Goal: Communication & Community: Answer question/provide support

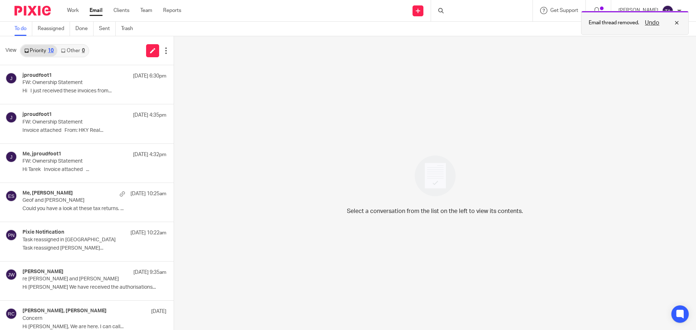
click at [678, 22] on div "Undo" at bounding box center [660, 22] width 42 height 9
click at [510, 120] on div "Select a conversation from the list on the left to view its contents." at bounding box center [435, 183] width 522 height 294
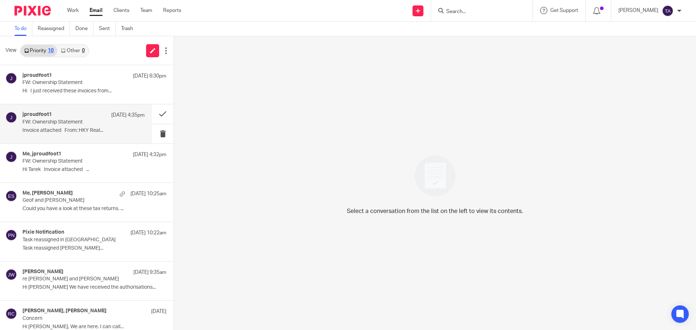
click at [72, 113] on div "jproudfoot1 13 Oct 4:35pm" at bounding box center [83, 115] width 122 height 7
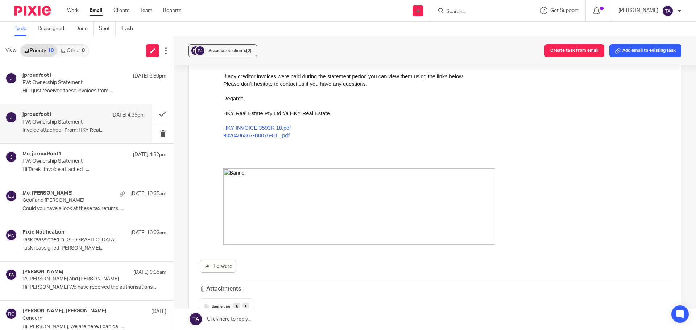
scroll to position [181, 0]
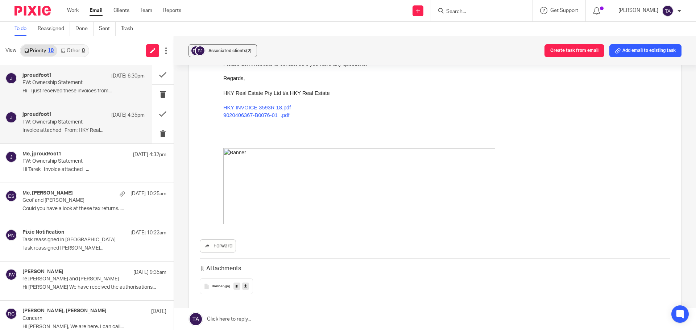
click at [76, 84] on p "FW: Ownership Statement" at bounding box center [71, 83] width 98 height 6
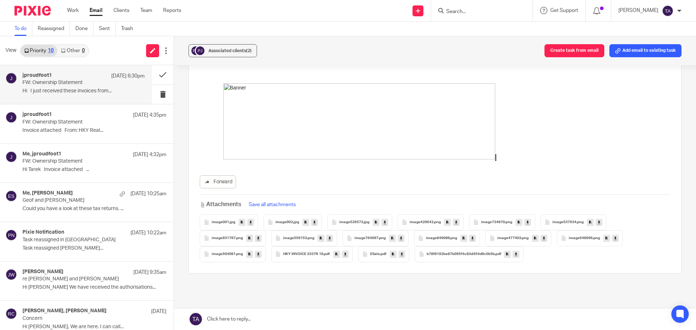
scroll to position [580, 0]
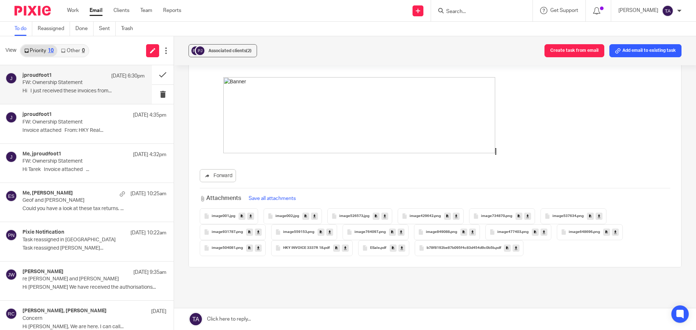
click at [226, 217] on span "image001" at bounding box center [220, 216] width 17 height 4
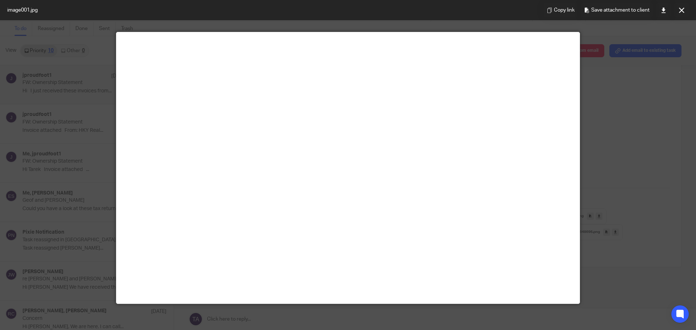
scroll to position [0, 0]
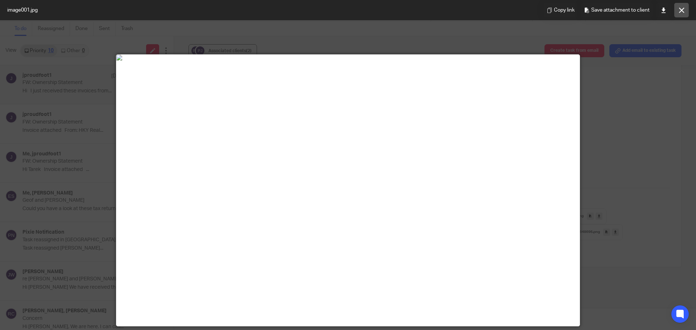
click at [685, 7] on button at bounding box center [681, 10] width 15 height 15
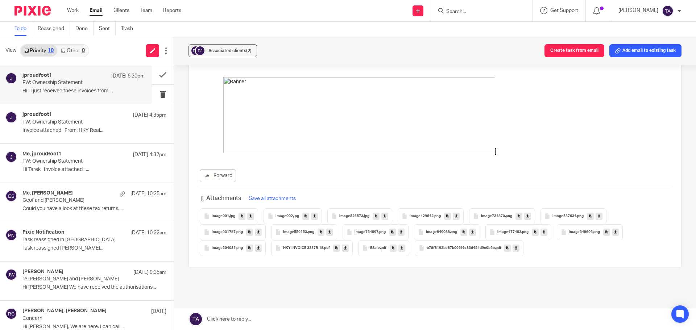
click at [285, 218] on span "image002" at bounding box center [284, 216] width 17 height 4
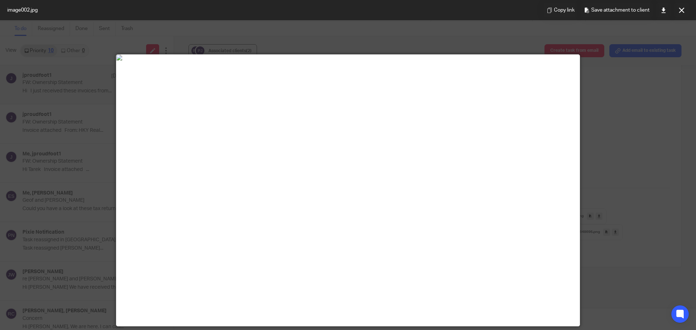
click at [152, 46] on div at bounding box center [348, 165] width 696 height 330
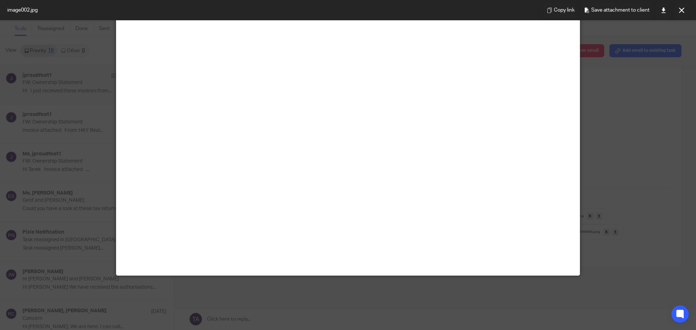
scroll to position [218, 0]
click at [680, 9] on icon at bounding box center [681, 10] width 5 height 5
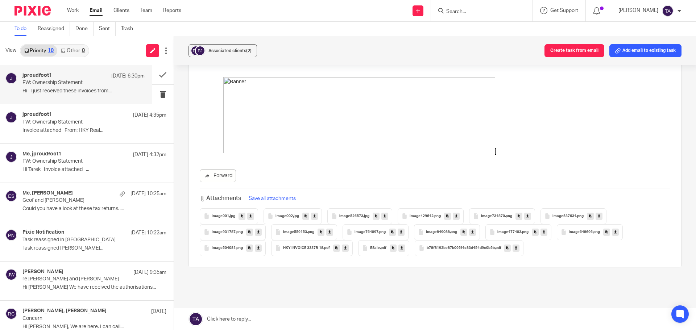
click at [350, 218] on span "image526573" at bounding box center [351, 216] width 24 height 4
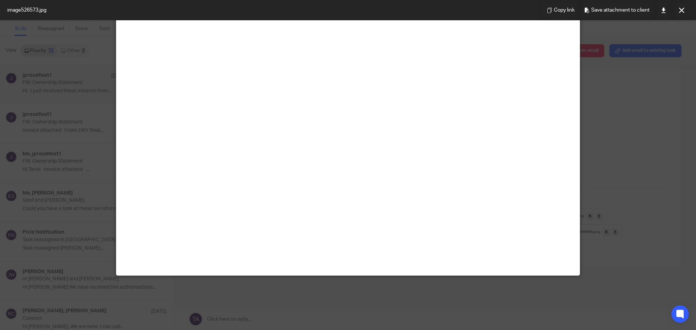
scroll to position [107, 0]
click at [678, 6] on button at bounding box center [681, 10] width 15 height 15
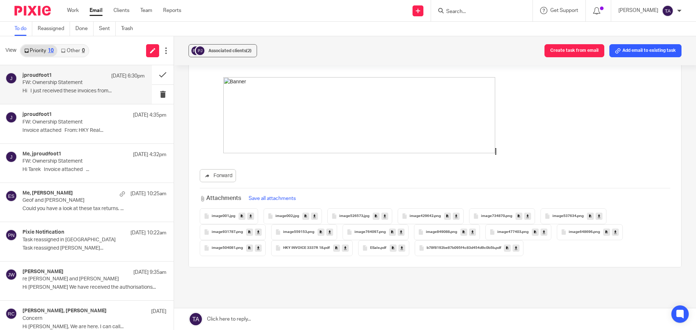
click at [431, 215] on span "image429642" at bounding box center [422, 216] width 24 height 4
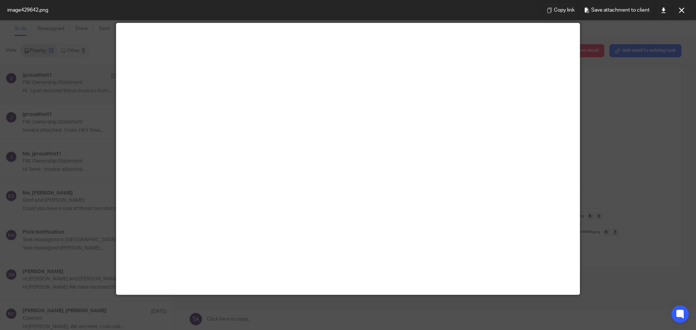
scroll to position [0, 0]
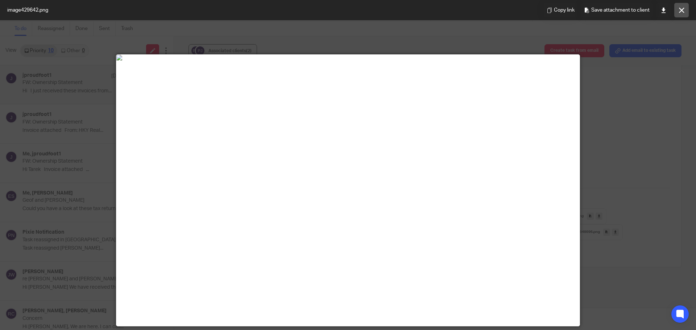
click at [677, 7] on button at bounding box center [681, 10] width 15 height 15
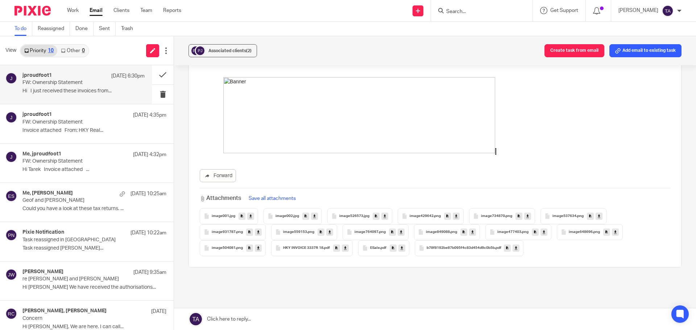
click at [493, 217] on span "image734870" at bounding box center [493, 216] width 24 height 4
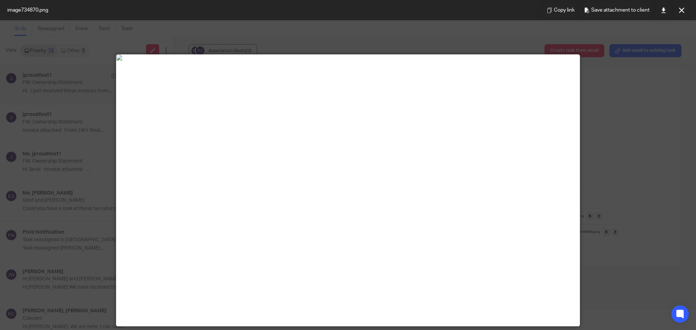
click at [673, 57] on div at bounding box center [348, 165] width 696 height 330
click at [682, 6] on button at bounding box center [681, 10] width 15 height 15
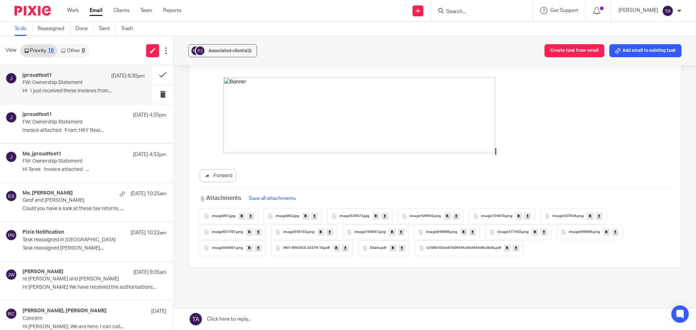
click at [571, 214] on div "image537634 .png" at bounding box center [574, 216] width 66 height 16
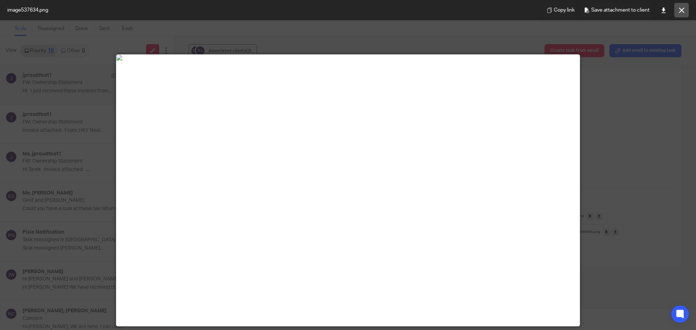
click at [681, 10] on icon at bounding box center [681, 10] width 5 height 5
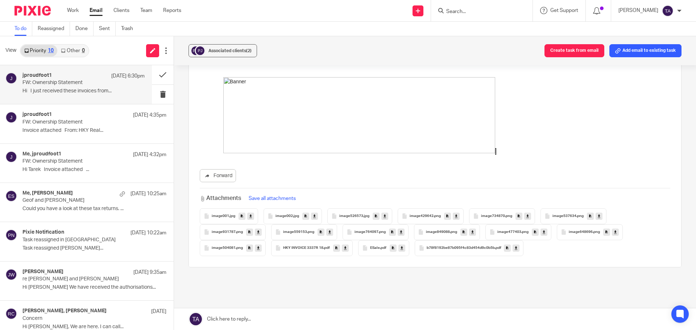
click at [227, 232] on span "image931787" at bounding box center [224, 232] width 24 height 4
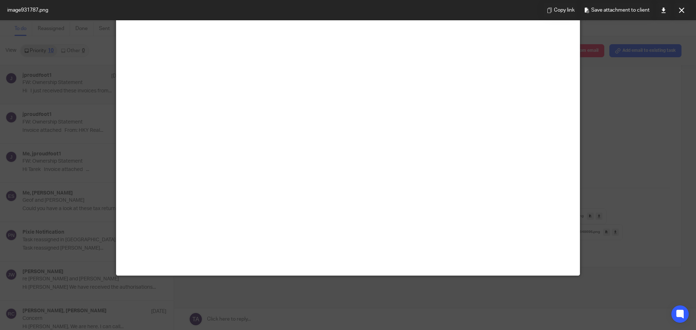
scroll to position [36, 0]
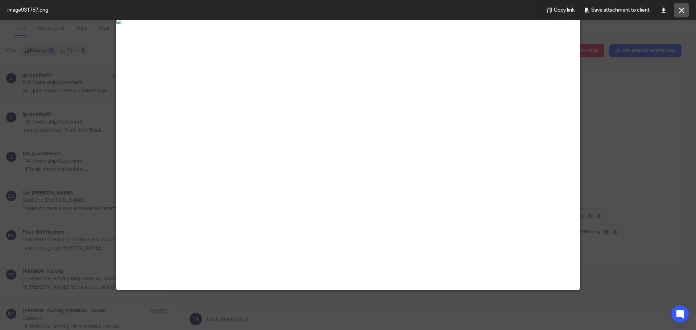
click at [675, 13] on button at bounding box center [681, 10] width 15 height 15
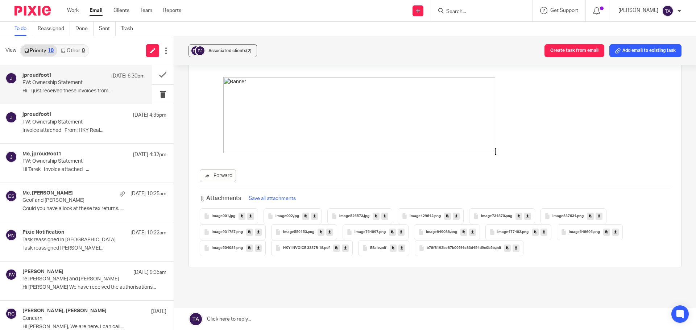
click at [296, 230] on span "image559153" at bounding box center [295, 232] width 24 height 4
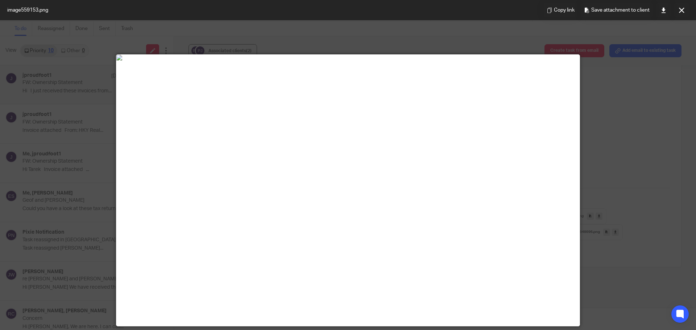
drag, startPoint x: 694, startPoint y: 0, endPoint x: 510, endPoint y: 107, distance: 212.2
click at [509, 61] on img at bounding box center [347, 58] width 463 height 6
click at [684, 5] on button at bounding box center [681, 10] width 15 height 15
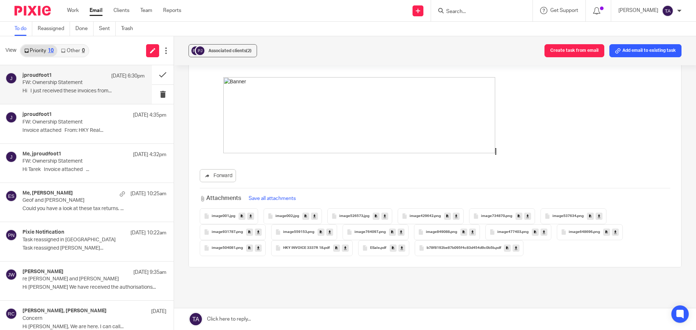
click at [303, 235] on div "image559153 .png" at bounding box center [304, 232] width 66 height 16
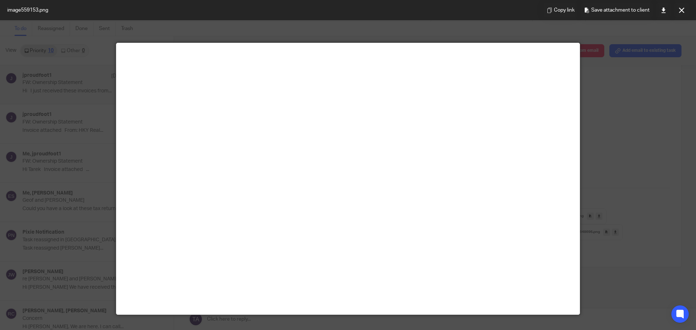
scroll to position [0, 0]
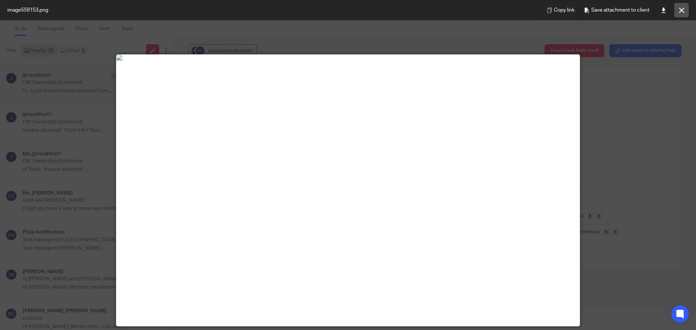
click at [684, 8] on button at bounding box center [681, 10] width 15 height 15
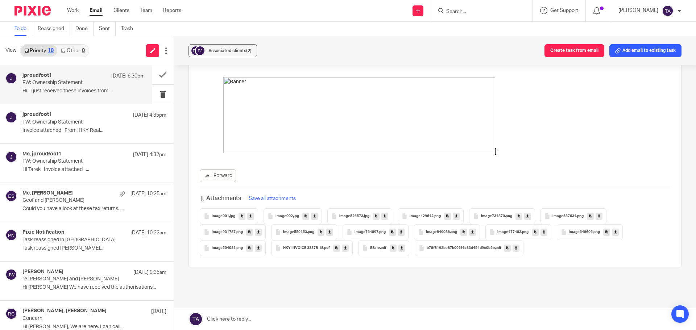
click at [380, 232] on span ".png" at bounding box center [382, 232] width 7 height 4
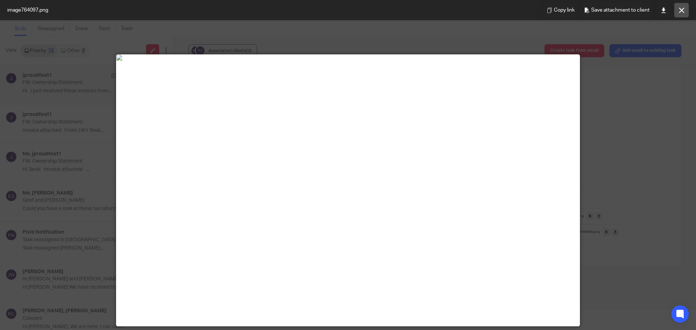
click at [685, 5] on button at bounding box center [681, 10] width 15 height 15
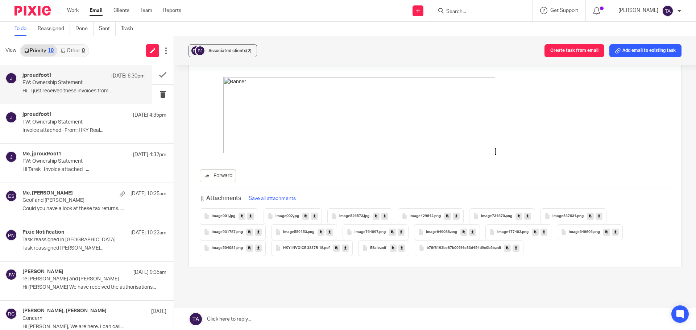
click at [439, 230] on span "image849088" at bounding box center [438, 232] width 24 height 4
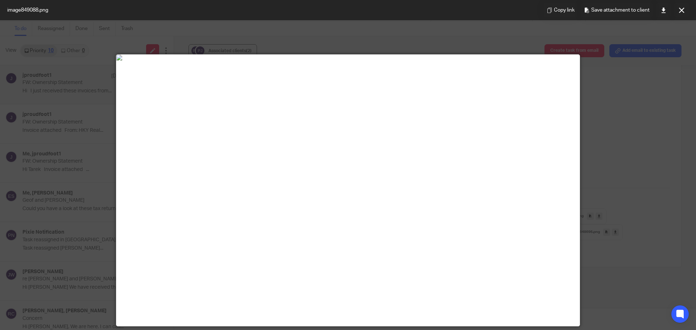
click at [678, 8] on button at bounding box center [681, 10] width 15 height 15
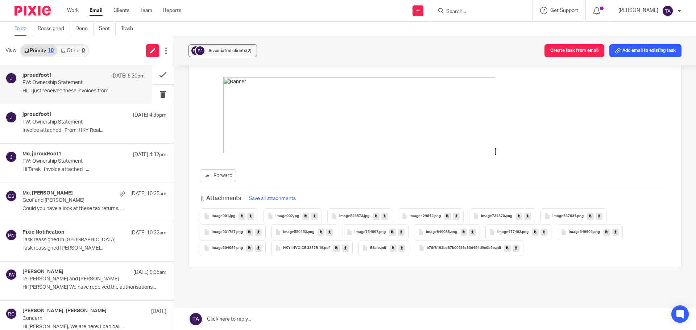
click at [293, 249] on span "HKY INVOICE 3337R 18" at bounding box center [303, 248] width 40 height 4
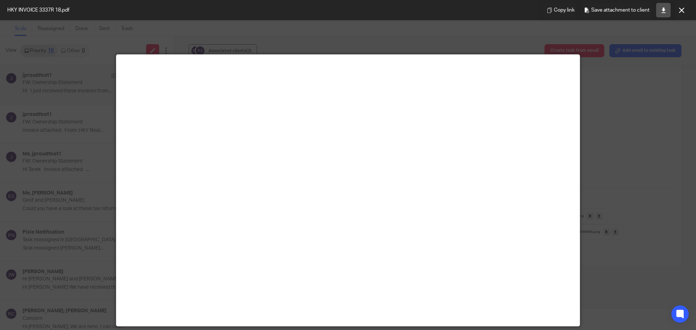
click at [665, 8] on icon at bounding box center [663, 10] width 5 height 5
click at [680, 10] on icon at bounding box center [681, 10] width 5 height 5
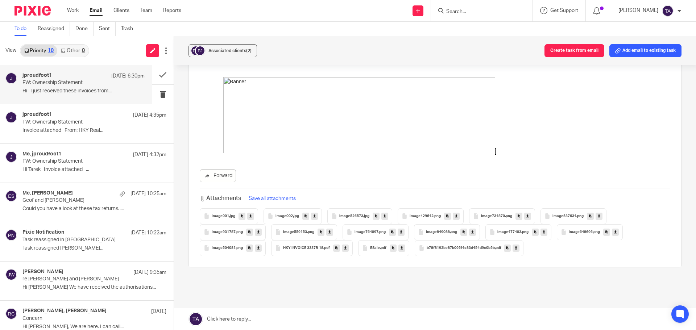
click at [380, 247] on span ".pdf" at bounding box center [383, 248] width 7 height 4
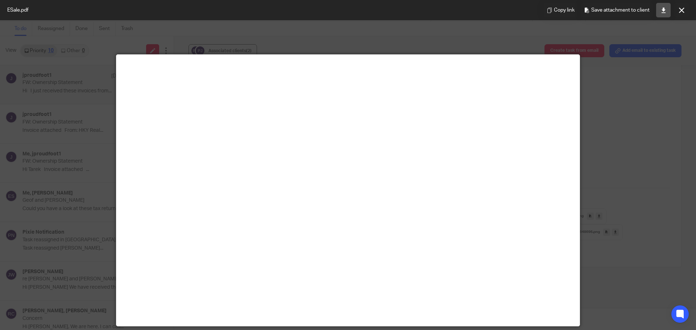
click at [660, 9] on link at bounding box center [663, 10] width 15 height 15
click at [685, 8] on button at bounding box center [681, 10] width 15 height 15
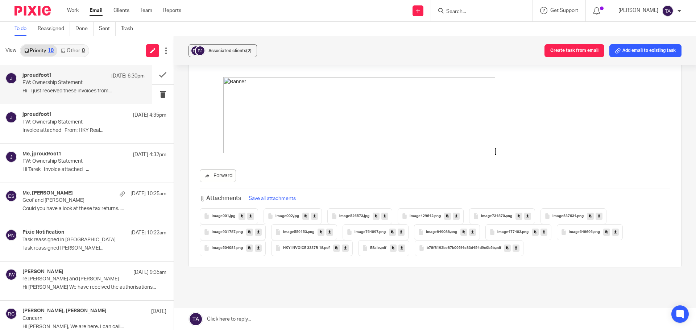
click at [468, 245] on div "b78f8192be87b095f4c83d454d9c0b5b .pdf" at bounding box center [469, 248] width 109 height 16
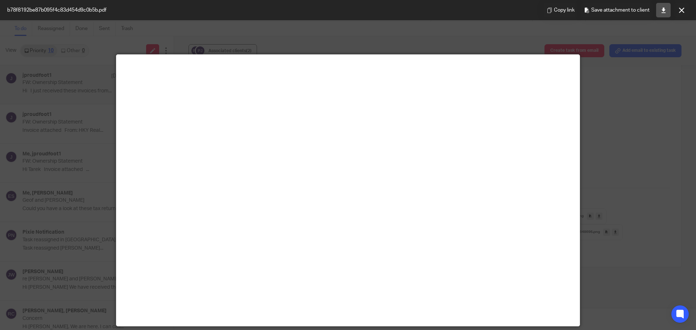
click at [665, 8] on icon at bounding box center [663, 10] width 5 height 5
click at [682, 9] on icon at bounding box center [681, 10] width 5 height 5
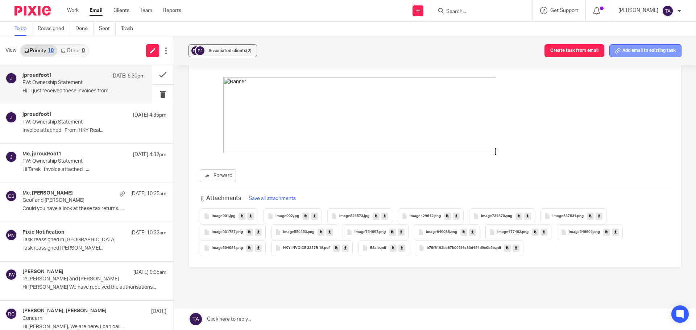
click at [646, 53] on button "Add email to existing task" at bounding box center [645, 50] width 72 height 13
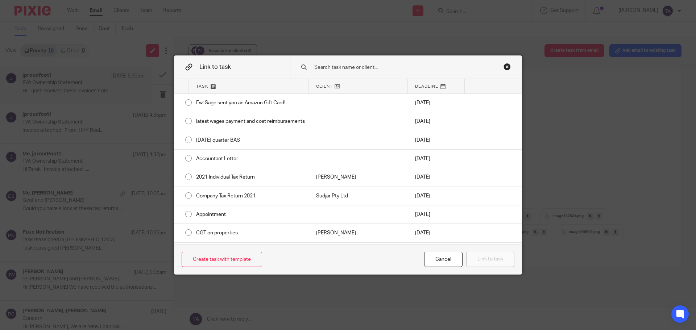
click at [332, 65] on input "text" at bounding box center [401, 67] width 174 height 8
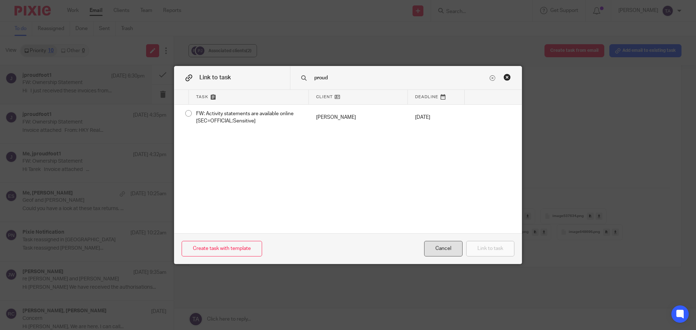
type input "proud"
click at [448, 249] on div "Cancel" at bounding box center [443, 249] width 38 height 16
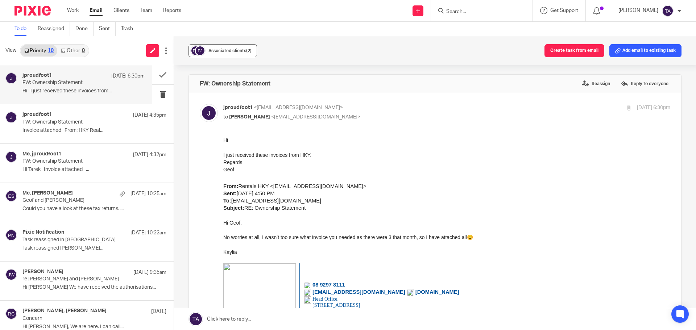
click at [223, 46] on button "Associated clients (2)" at bounding box center [223, 50] width 69 height 13
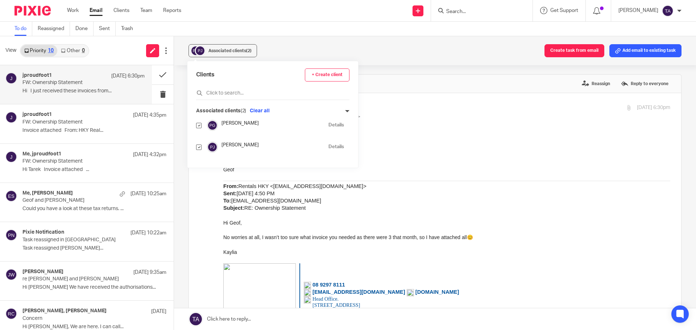
click at [198, 145] on input "checkbox" at bounding box center [198, 147] width 5 height 5
checkbox input "false"
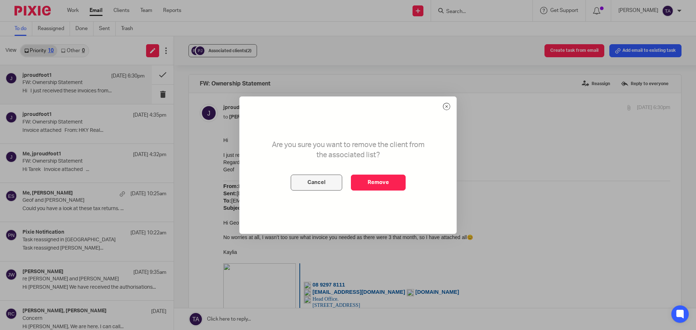
click at [313, 185] on button "Cancel" at bounding box center [316, 183] width 51 height 16
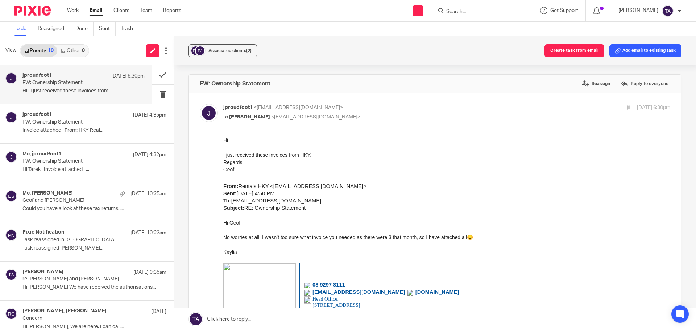
click at [475, 11] on input "Search" at bounding box center [478, 12] width 65 height 7
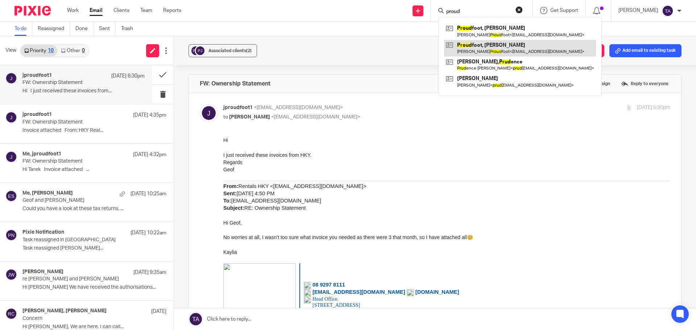
type input "proud"
click at [488, 46] on link at bounding box center [520, 48] width 152 height 17
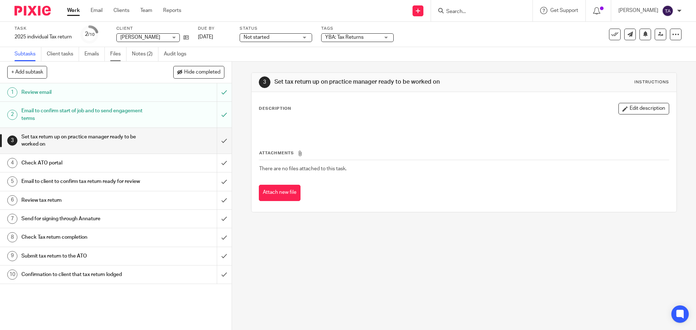
click at [116, 51] on link "Files" at bounding box center [118, 54] width 16 height 14
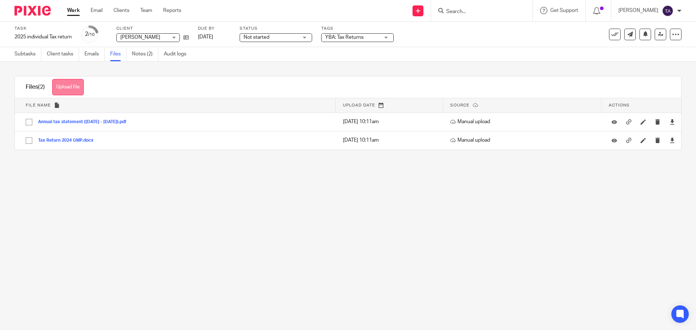
click at [70, 89] on button "Upload file" at bounding box center [68, 87] width 32 height 16
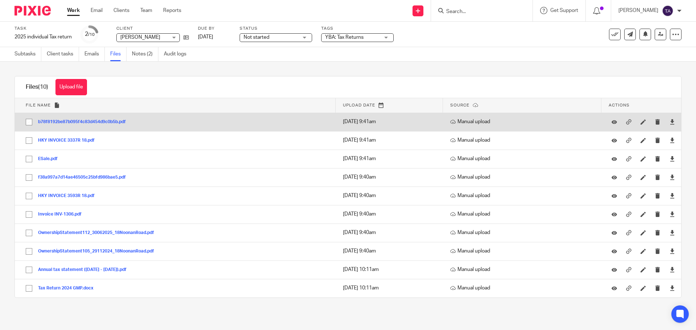
click at [90, 121] on button "b78f8192be87b095f4c83d454d9c0b5b.pdf" at bounding box center [84, 122] width 93 height 5
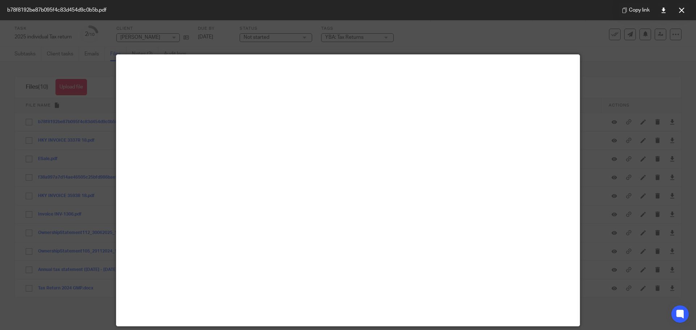
click at [679, 9] on icon at bounding box center [681, 10] width 5 height 5
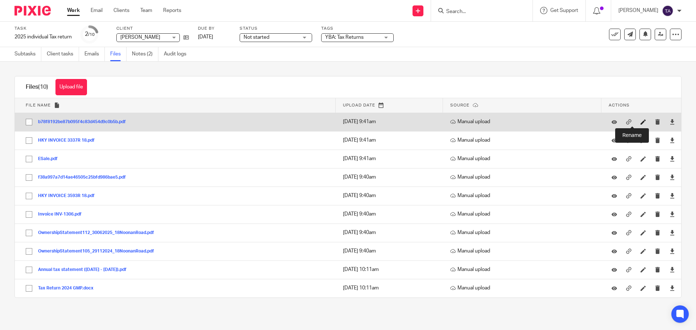
click at [641, 121] on icon at bounding box center [643, 121] width 5 height 5
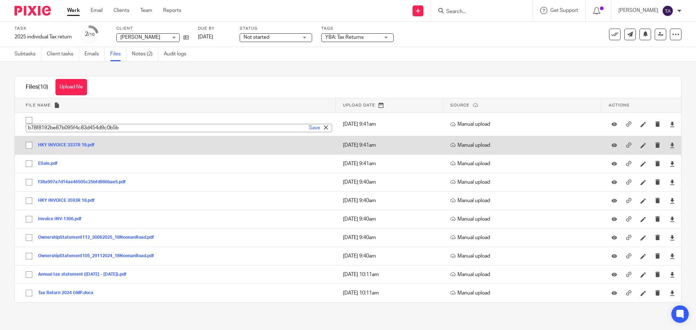
type input "W"
type input "Water_18 [PERSON_NAME]"
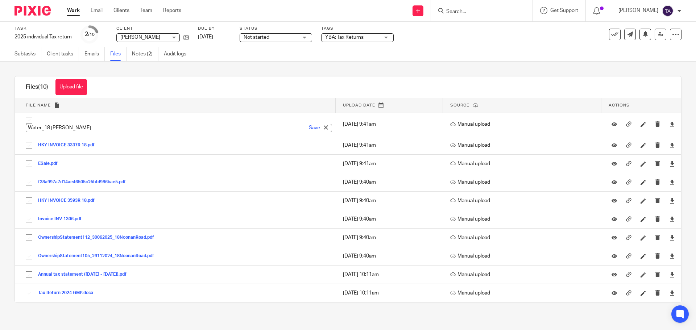
drag, startPoint x: 79, startPoint y: 128, endPoint x: 0, endPoint y: 130, distance: 79.1
click at [0, 130] on div "Upload file Drag & Drop your files, or click here Files uploading... Files (10)…" at bounding box center [348, 190] width 696 height 256
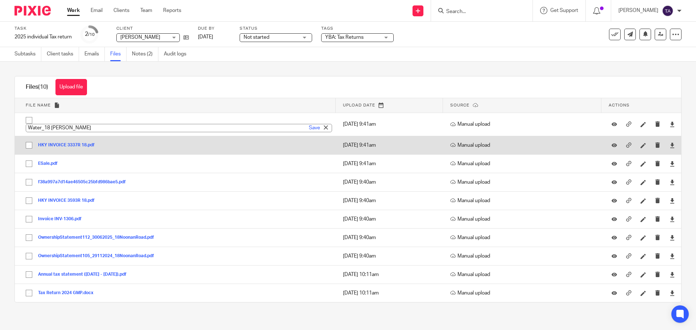
click at [63, 143] on button "HKY INVOICE 3337R 18.pdf" at bounding box center [69, 145] width 62 height 5
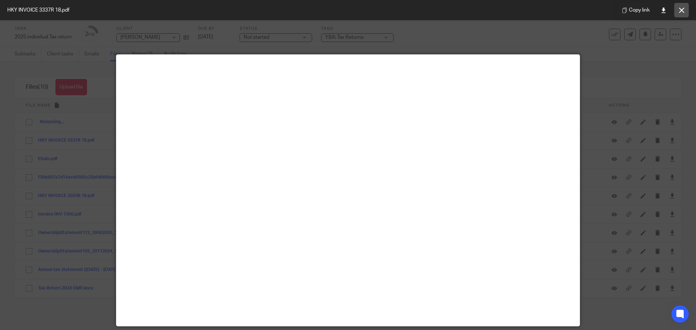
click at [682, 12] on icon at bounding box center [681, 10] width 5 height 5
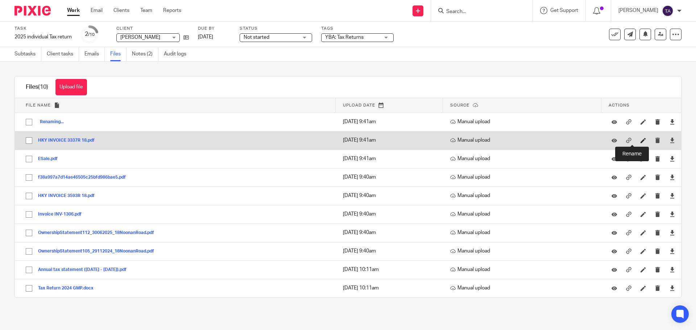
click at [641, 140] on icon at bounding box center [643, 140] width 5 height 5
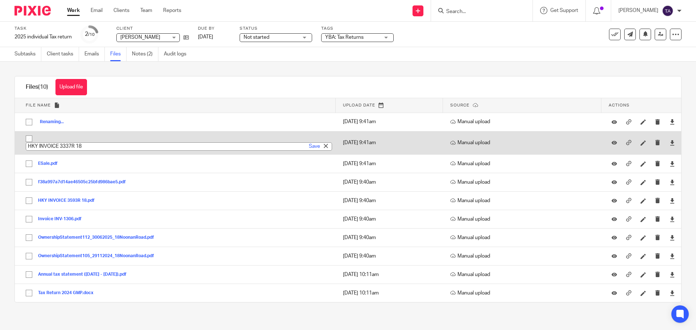
paste input "Water_18 [PERSON_NAME]"
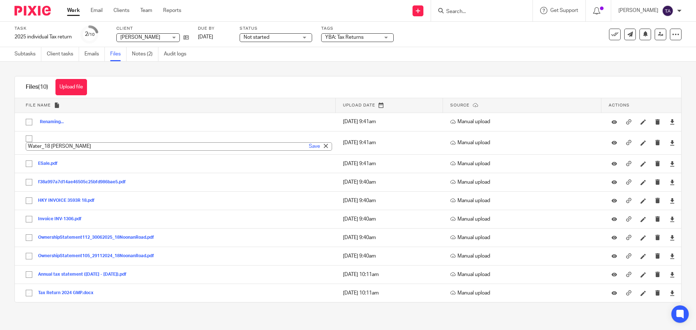
drag, startPoint x: 41, startPoint y: 145, endPoint x: 13, endPoint y: 144, distance: 28.7
click at [13, 144] on div "Files (10) Upload file Download selected Delete selected File name Upload date …" at bounding box center [342, 189] width 678 height 227
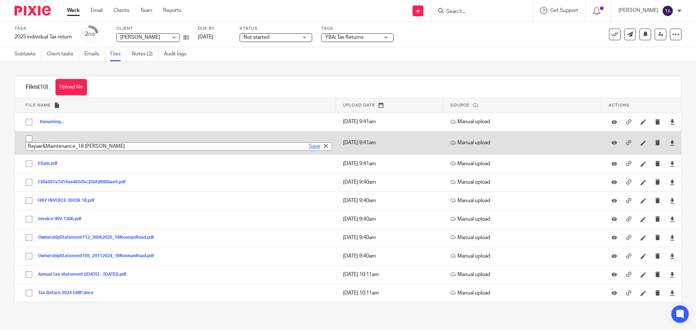
type input "Repair&Maintenance_18 [PERSON_NAME]"
click at [309, 146] on link "Save" at bounding box center [314, 146] width 11 height 7
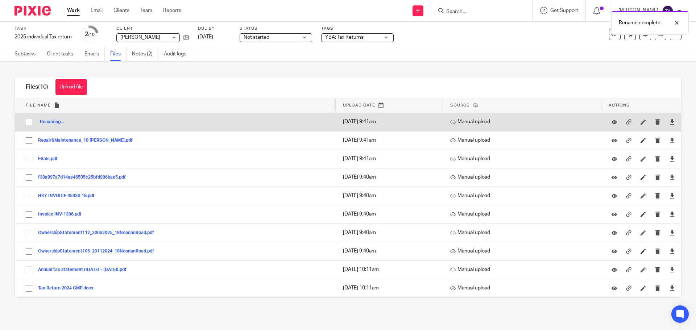
click at [65, 121] on button "Renaming..." at bounding box center [53, 122] width 31 height 5
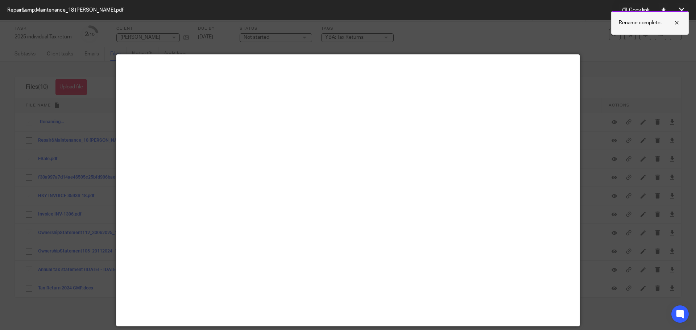
click at [679, 22] on div at bounding box center [672, 22] width 20 height 9
click at [681, 10] on icon at bounding box center [681, 10] width 5 height 5
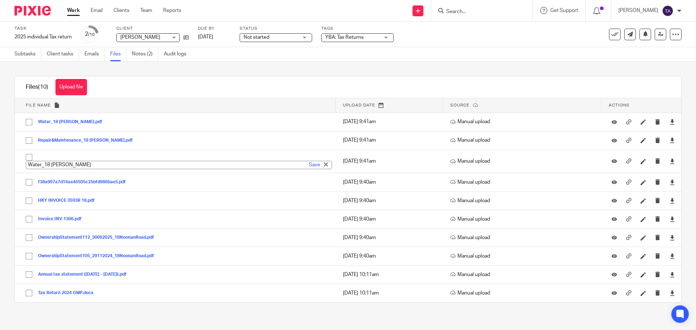
drag, startPoint x: 41, startPoint y: 165, endPoint x: 14, endPoint y: 167, distance: 27.3
click at [14, 167] on div "Files (10) Upload file Download selected Delete selected File name Upload date …" at bounding box center [342, 189] width 678 height 227
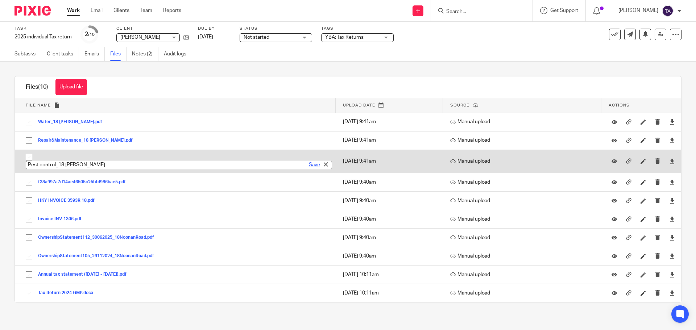
type input "Pest control_18 [PERSON_NAME]"
click at [309, 164] on link "Save" at bounding box center [314, 164] width 11 height 7
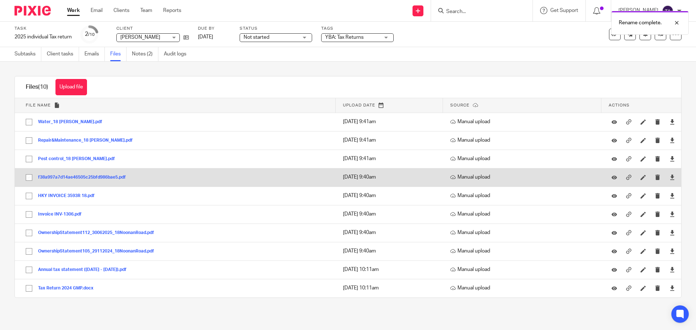
click at [103, 177] on button "f38a997a7d14ae46505c25bfd986bae5.pdf" at bounding box center [84, 177] width 93 height 5
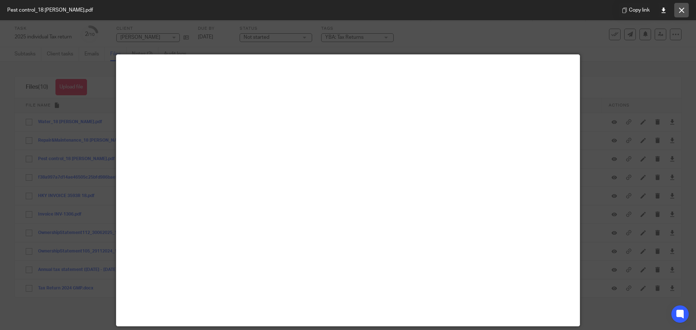
click at [682, 7] on button at bounding box center [681, 10] width 15 height 15
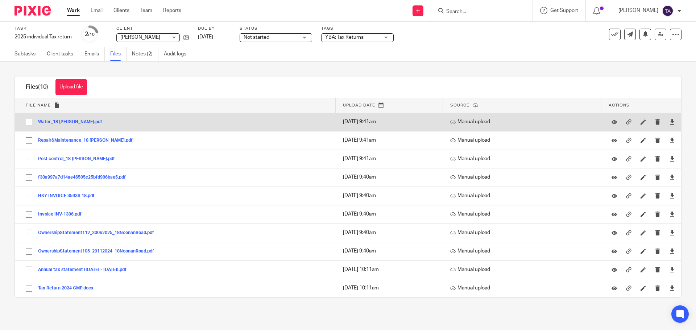
click at [70, 122] on button "Water_18 [PERSON_NAME].pdf" at bounding box center [73, 122] width 70 height 5
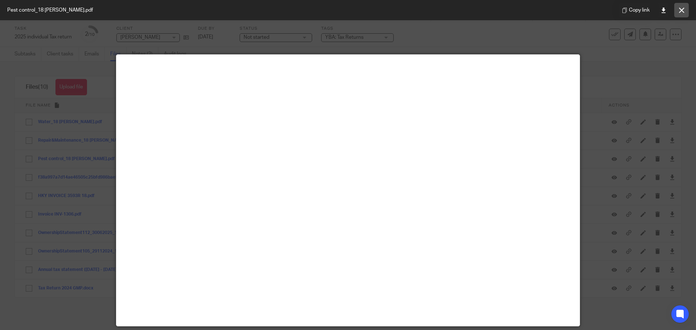
click at [682, 11] on icon at bounding box center [681, 10] width 5 height 5
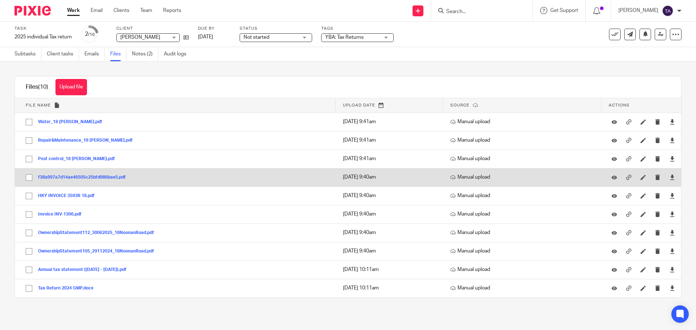
click at [60, 177] on button "f38a997a7d14ae46505c25bfd986bae5.pdf" at bounding box center [84, 177] width 93 height 5
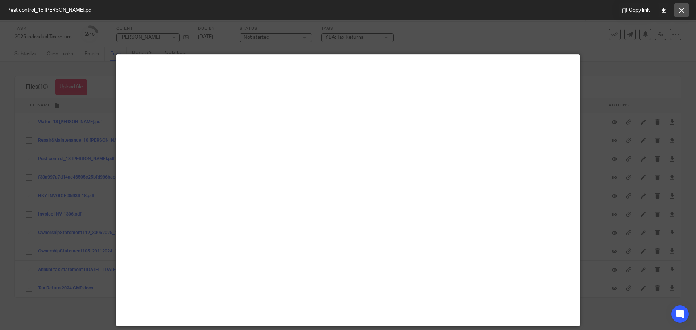
click at [679, 8] on icon at bounding box center [681, 10] width 5 height 5
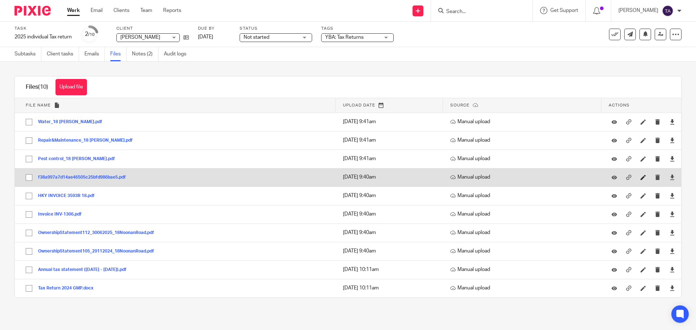
click at [641, 175] on link at bounding box center [645, 177] width 9 height 7
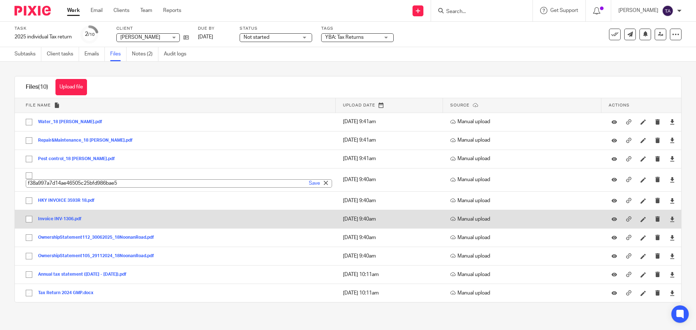
paste input "Water_18 [PERSON_NAME]"
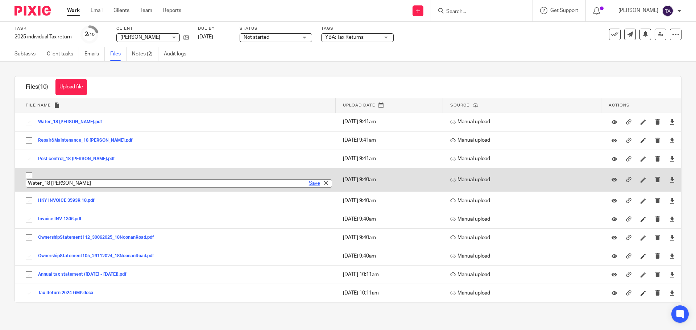
type input "Water_18 [PERSON_NAME]"
click at [311, 185] on link "Save" at bounding box center [314, 183] width 11 height 7
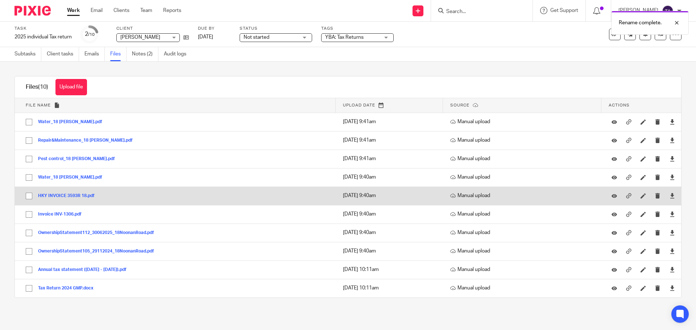
click at [63, 194] on button "HKY INVOICE 3593R 18.pdf" at bounding box center [69, 196] width 62 height 5
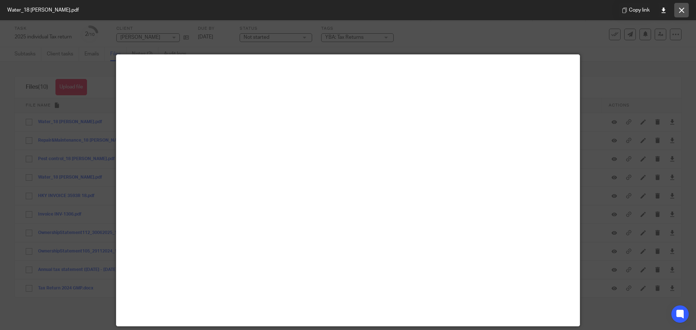
click at [680, 9] on icon at bounding box center [681, 10] width 5 height 5
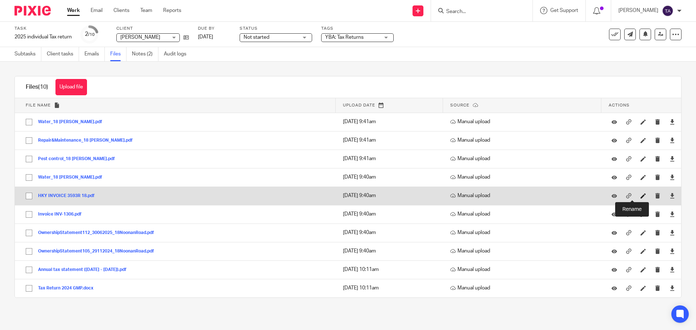
click at [641, 195] on icon at bounding box center [643, 195] width 5 height 5
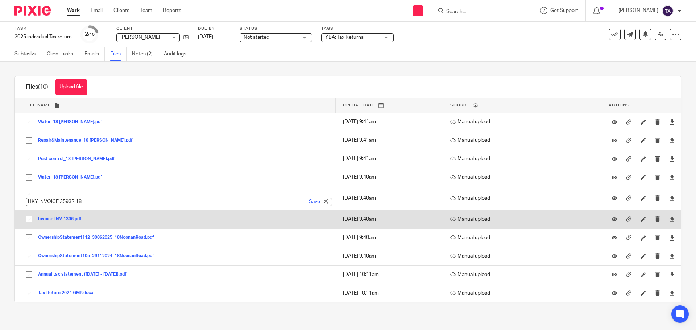
paste input "Water_18 [PERSON_NAME]"
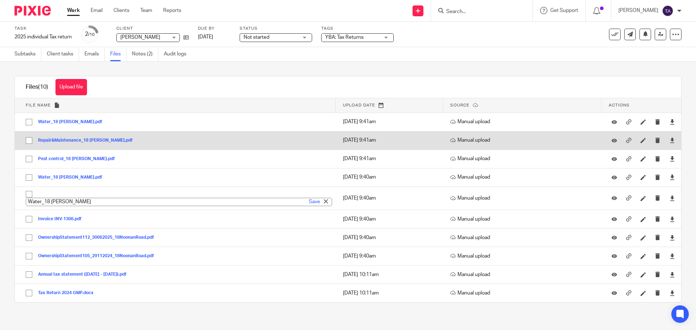
click at [112, 138] on button "Repair&Maintenance_18 [PERSON_NAME].pdf" at bounding box center [88, 140] width 100 height 5
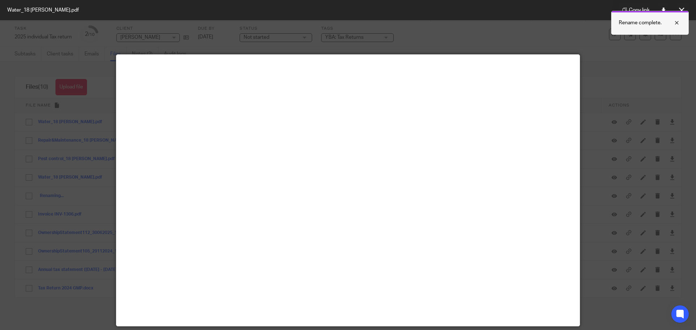
click at [678, 21] on div at bounding box center [672, 22] width 20 height 9
click at [684, 12] on icon at bounding box center [681, 10] width 5 height 5
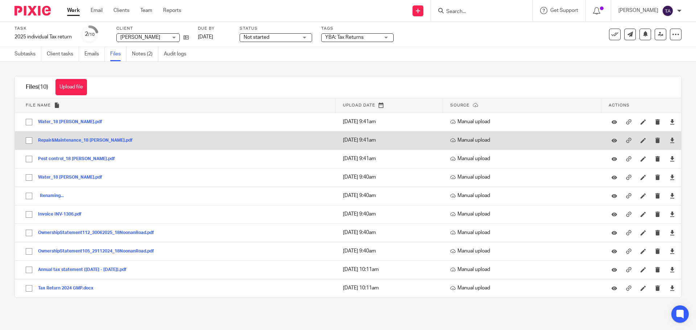
drag, startPoint x: 124, startPoint y: 138, endPoint x: 48, endPoint y: 141, distance: 76.2
click at [48, 141] on button "Repair&Maintenance_18 [PERSON_NAME].pdf" at bounding box center [88, 140] width 100 height 5
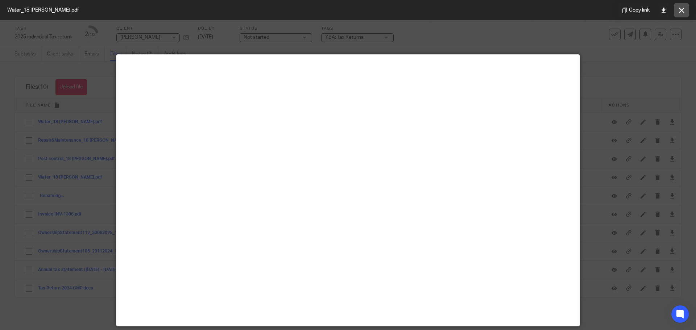
click at [682, 7] on button at bounding box center [681, 10] width 15 height 15
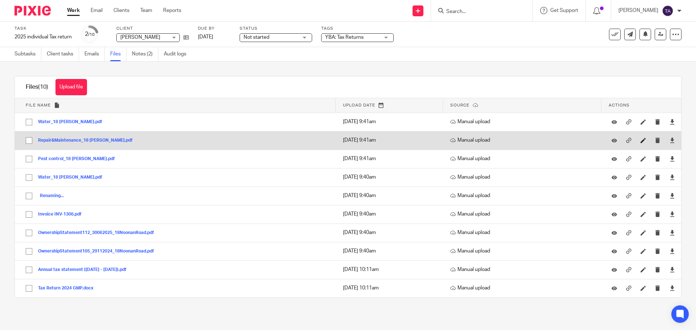
click at [641, 141] on icon at bounding box center [643, 140] width 5 height 5
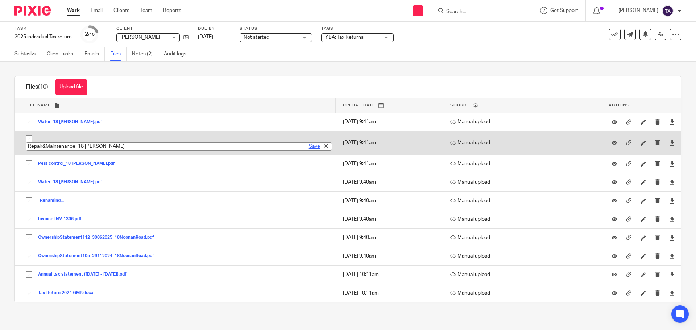
click at [312, 145] on link "Save" at bounding box center [314, 146] width 11 height 7
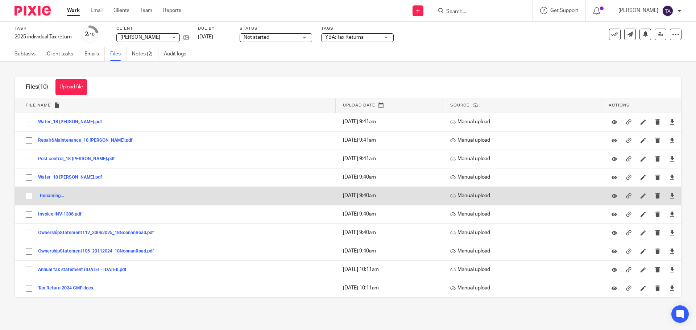
click at [50, 195] on span "Renaming..." at bounding box center [51, 196] width 26 height 4
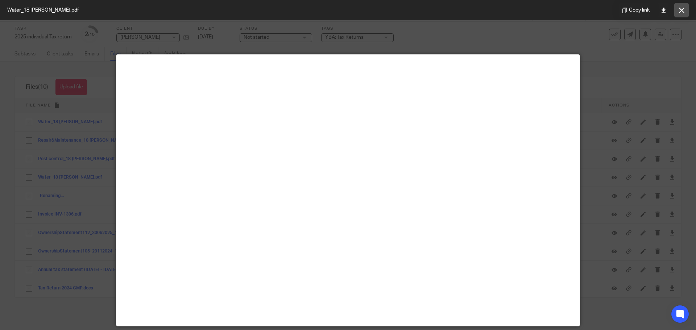
click at [682, 8] on icon at bounding box center [681, 10] width 5 height 5
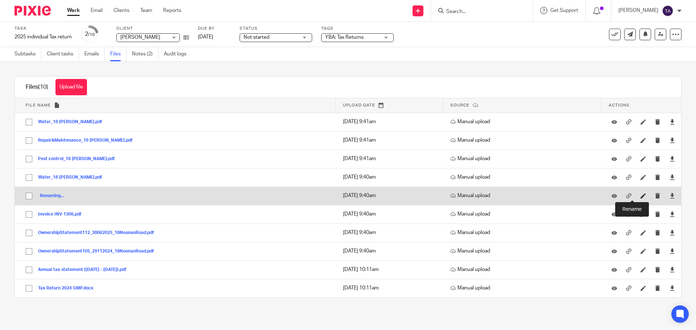
click at [641, 197] on icon at bounding box center [643, 195] width 5 height 5
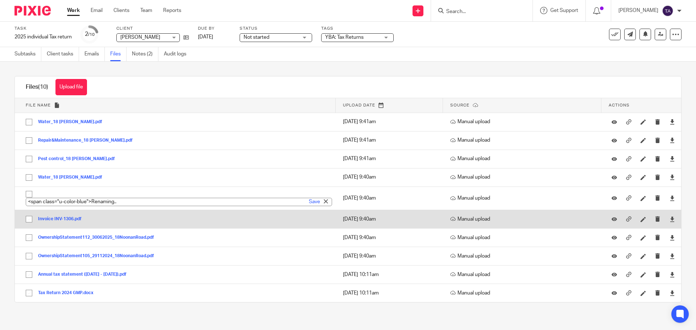
paste input "Repair&Maintenance_18 [PERSON_NAME]"
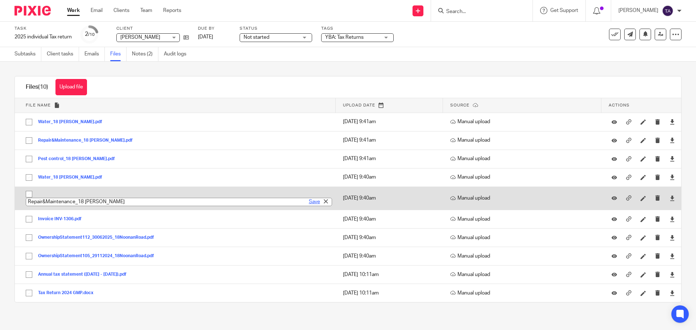
type input "Repair&Maintenance_18 [PERSON_NAME]"
click at [309, 203] on link "Save" at bounding box center [314, 201] width 11 height 7
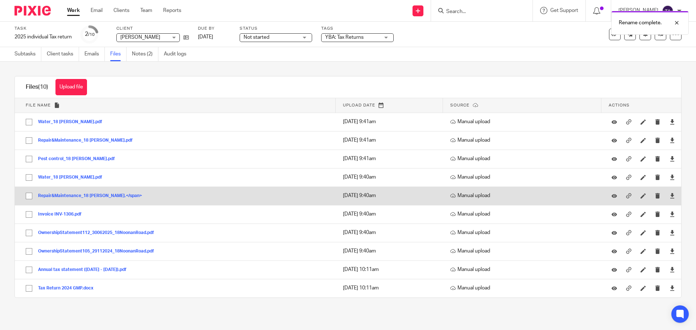
click at [98, 194] on button "Repair&Maintenance_18 Noonan Rd.</span>" at bounding box center [92, 196] width 109 height 5
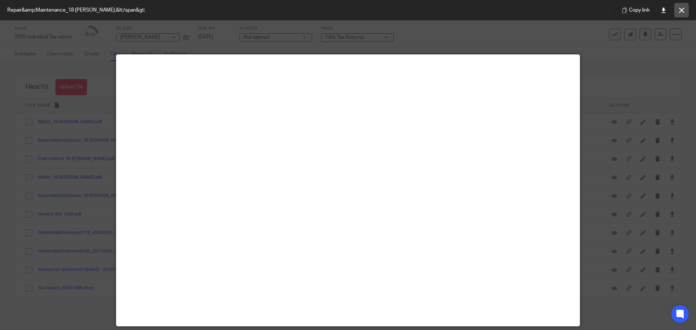
click at [681, 8] on icon at bounding box center [681, 10] width 5 height 5
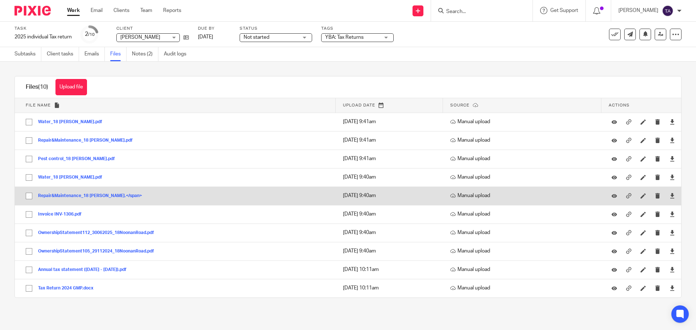
click at [66, 194] on button "Repair&Maintenance_18 Noonan Rd.</span>" at bounding box center [92, 196] width 109 height 5
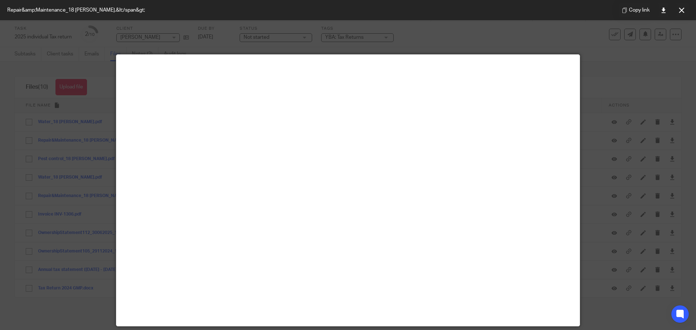
click at [118, 9] on span "Repair&amp;Maintenance_18 Noonan Rd.&lt;/span&gt;" at bounding box center [76, 10] width 138 height 7
drag, startPoint x: 126, startPoint y: 10, endPoint x: 226, endPoint y: 8, distance: 99.4
click at [134, 9] on div "Repair&amp;Maintenance_18 Noonan Rd.&lt;/span&gt;" at bounding box center [76, 10] width 152 height 20
click at [678, 10] on button at bounding box center [681, 10] width 15 height 15
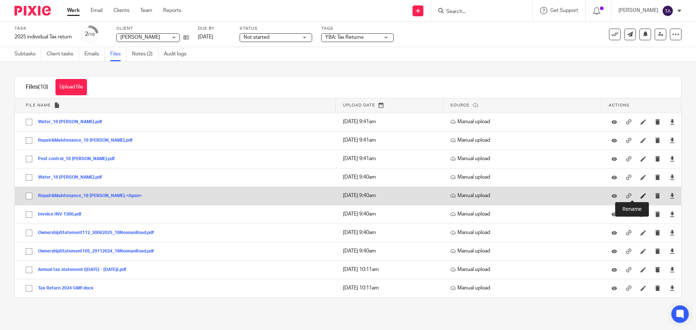
click at [641, 195] on icon at bounding box center [643, 195] width 5 height 5
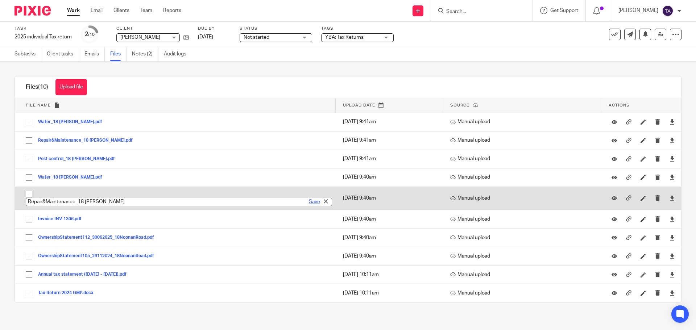
click at [309, 202] on link "Save" at bounding box center [314, 201] width 11 height 7
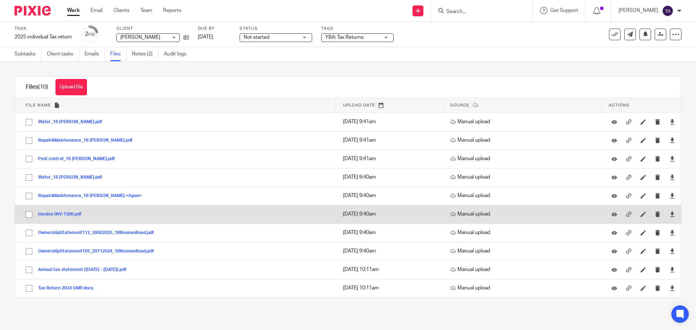
click at [57, 214] on button "Invoice INV-1306.pdf" at bounding box center [62, 214] width 49 height 5
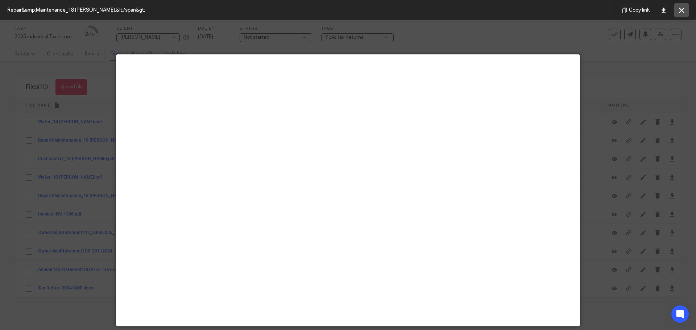
click at [683, 8] on icon at bounding box center [681, 10] width 5 height 5
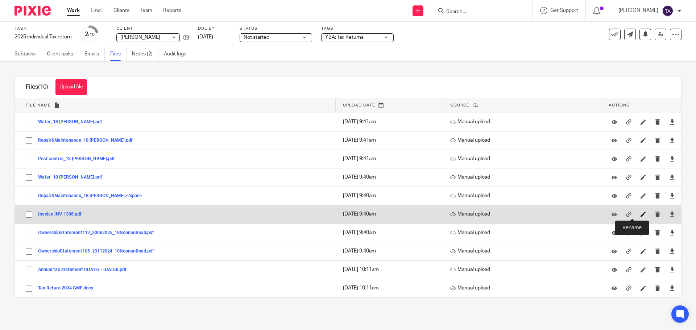
click at [641, 213] on icon at bounding box center [643, 214] width 5 height 5
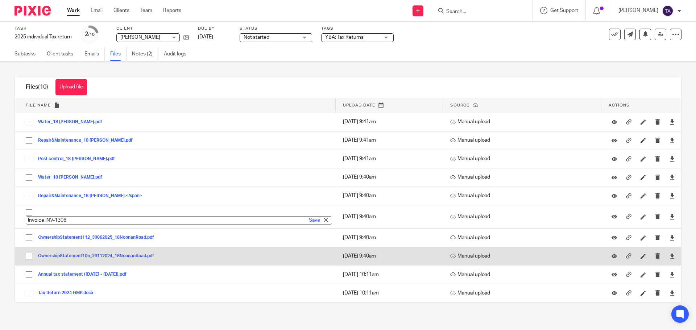
paste input "Repair&Maintenance_18 [PERSON_NAME]"
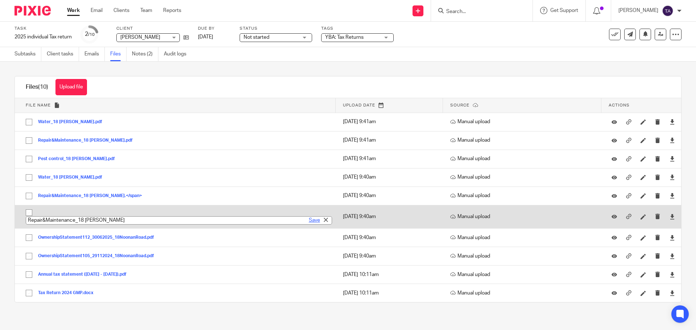
type input "Repair&Maintenance_18 [PERSON_NAME]"
click at [312, 219] on link "Save" at bounding box center [314, 220] width 11 height 7
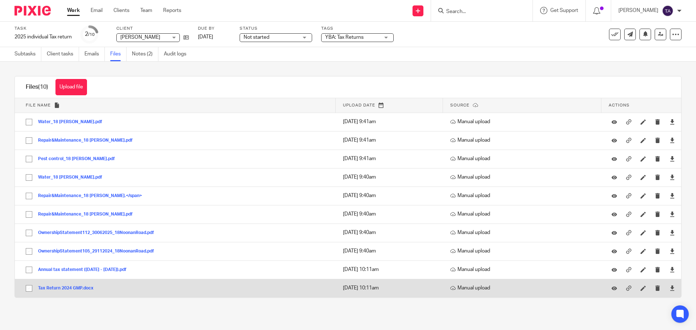
click at [86, 288] on button "Tax Return 2024 GMP.docx" at bounding box center [68, 288] width 61 height 5
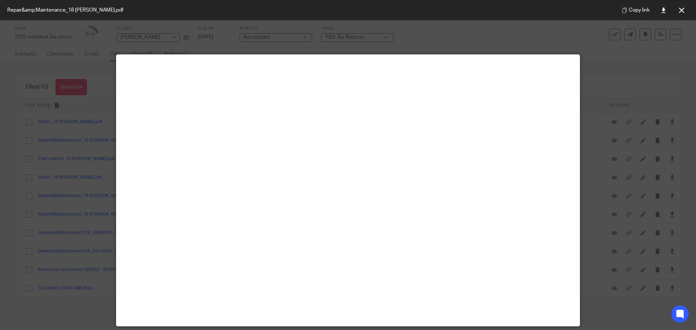
click at [15, 115] on div at bounding box center [348, 165] width 696 height 330
click at [678, 9] on button at bounding box center [681, 10] width 15 height 15
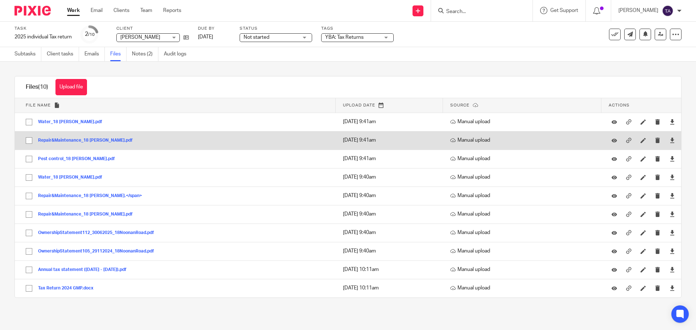
click at [47, 139] on button "Repair&Maintenance_18 [PERSON_NAME].pdf" at bounding box center [88, 140] width 100 height 5
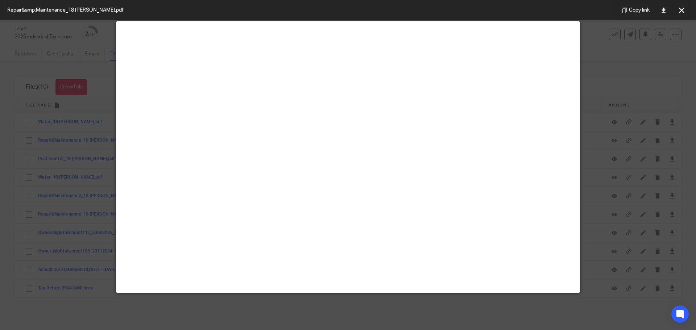
scroll to position [34, 0]
click at [679, 9] on icon at bounding box center [681, 10] width 5 height 5
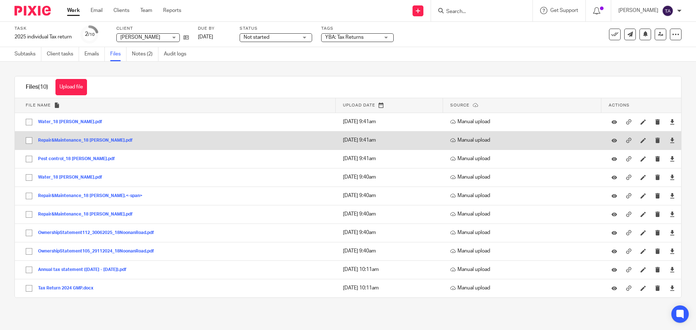
click at [77, 139] on button "Repair&Maintenance_18 [PERSON_NAME].pdf" at bounding box center [88, 140] width 100 height 5
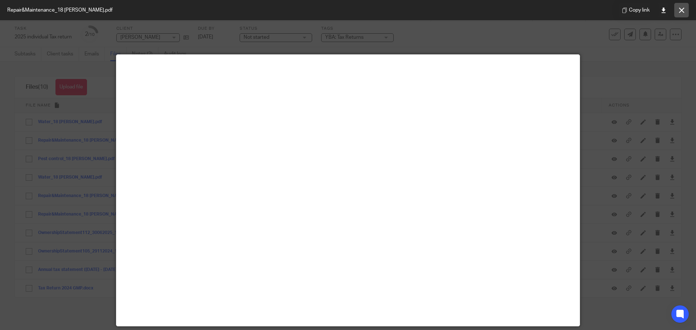
click at [681, 12] on icon at bounding box center [681, 10] width 5 height 5
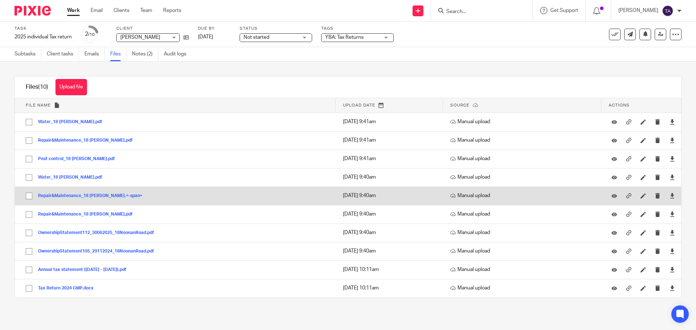
click at [70, 195] on button "Repair&Maintenance_18 [PERSON_NAME].<-span>" at bounding box center [93, 196] width 110 height 5
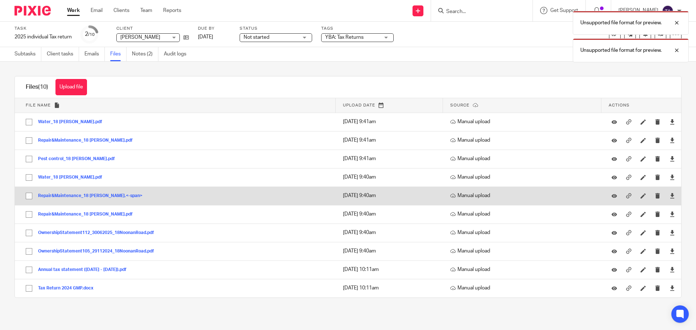
click at [48, 194] on button "Repair&Maintenance_18 [PERSON_NAME].<-span>" at bounding box center [93, 196] width 110 height 5
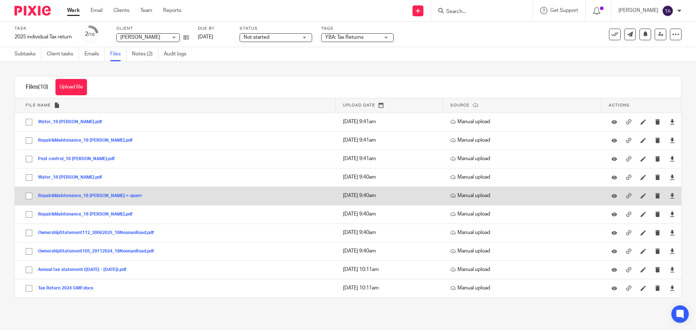
click at [73, 196] on button "Repair&Maintenance_18 [PERSON_NAME].<-span>" at bounding box center [93, 196] width 110 height 5
click at [76, 196] on button "Repair&Maintenance_18 [PERSON_NAME].<-span>" at bounding box center [93, 196] width 110 height 5
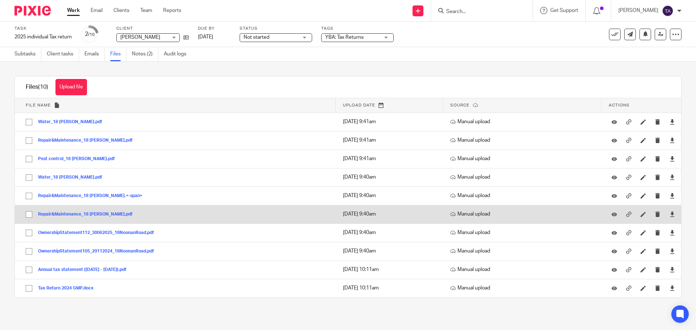
click at [74, 213] on button "Repair&Maintenance_18 [PERSON_NAME].pdf" at bounding box center [88, 214] width 100 height 5
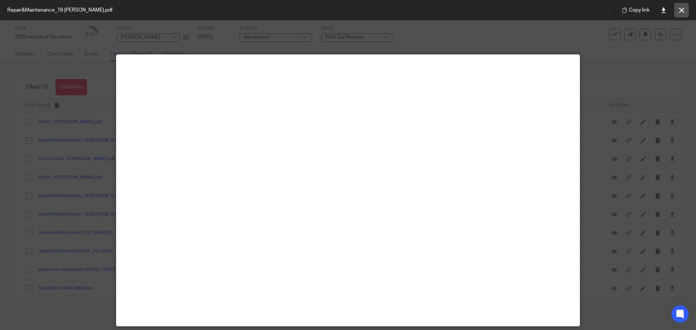
click at [681, 15] on button at bounding box center [681, 10] width 15 height 15
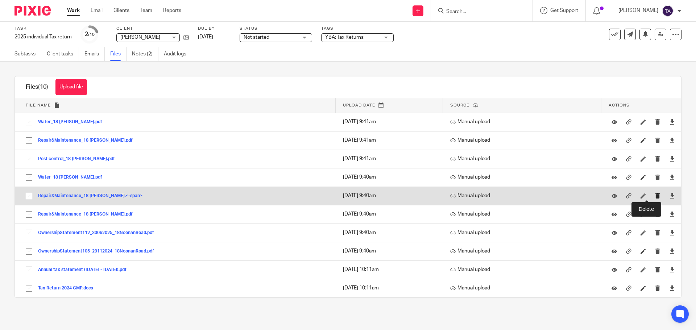
click at [655, 194] on icon "submit" at bounding box center [657, 195] width 5 height 5
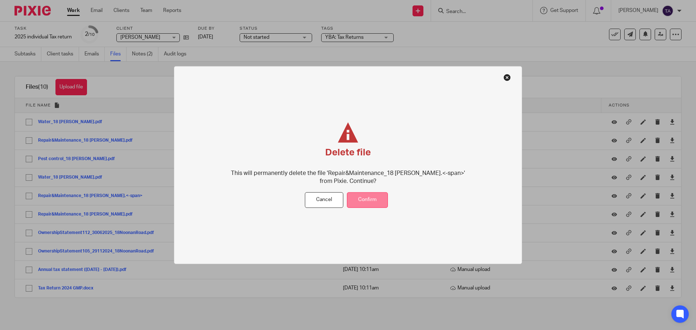
click at [365, 199] on button "Confirm" at bounding box center [367, 201] width 41 height 16
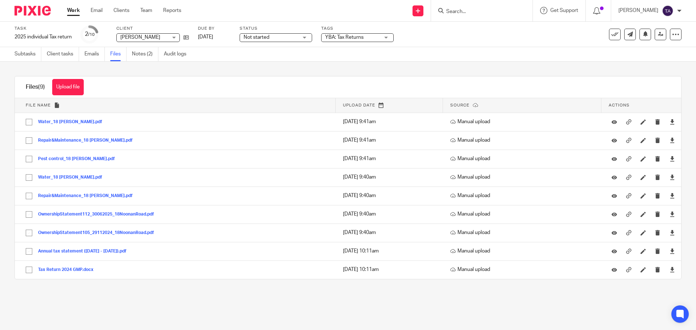
click at [80, 198] on button "Repair&Maintenance_18 [PERSON_NAME].pdf" at bounding box center [88, 196] width 100 height 5
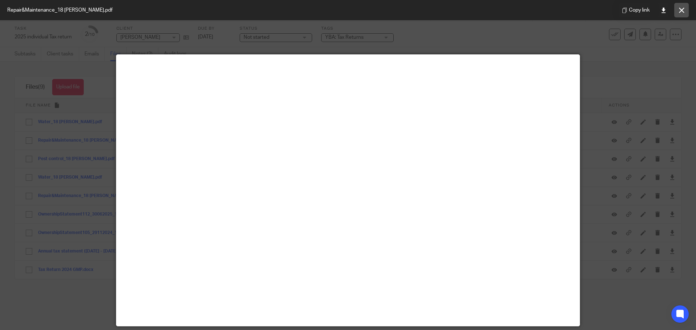
click at [681, 8] on icon at bounding box center [681, 10] width 5 height 5
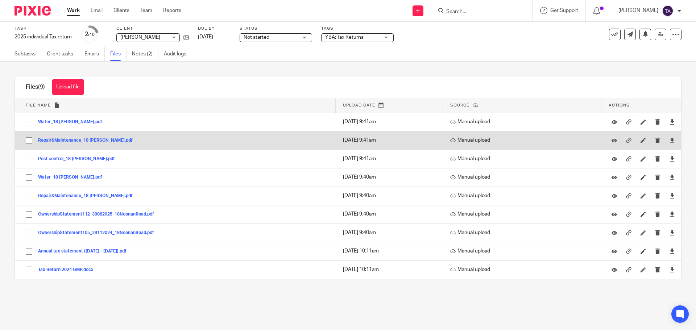
click at [73, 140] on button "Repair&Maintenance_18 [PERSON_NAME].pdf" at bounding box center [88, 140] width 100 height 5
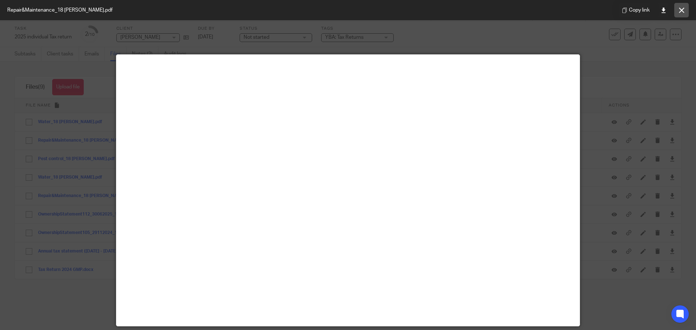
click at [686, 8] on button at bounding box center [681, 10] width 15 height 15
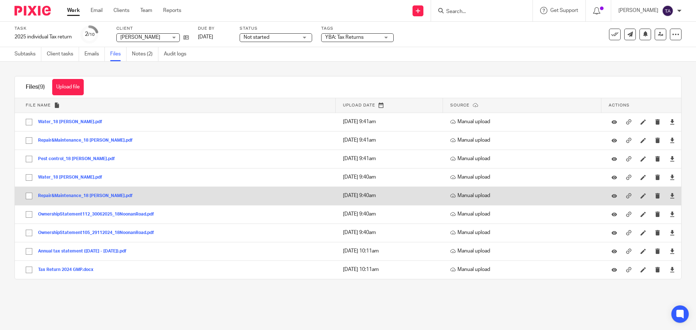
click at [61, 194] on button "Repair&Maintenance_18 [PERSON_NAME].pdf" at bounding box center [88, 196] width 100 height 5
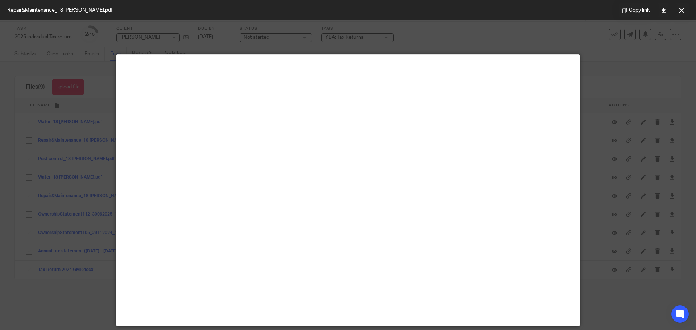
click at [680, 12] on icon at bounding box center [681, 10] width 5 height 5
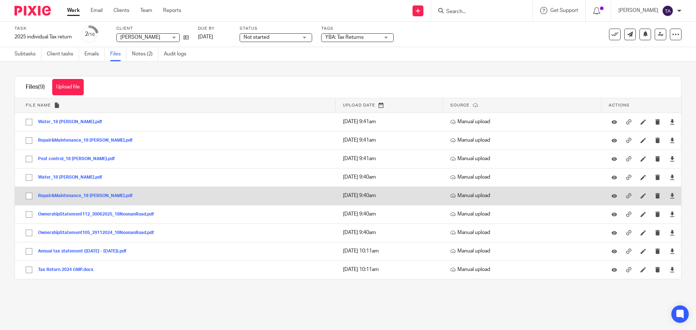
click at [102, 195] on button "Repair&Maintenance_18 [PERSON_NAME].pdf" at bounding box center [88, 196] width 100 height 5
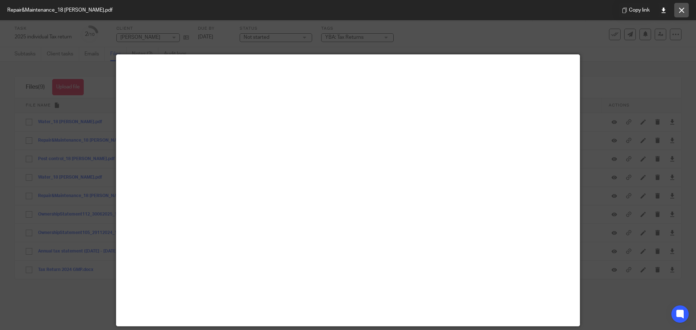
click at [681, 13] on button at bounding box center [681, 10] width 15 height 15
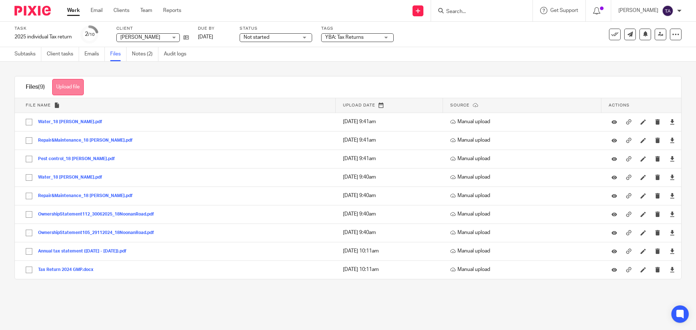
click at [67, 83] on button "Upload file" at bounding box center [68, 87] width 32 height 16
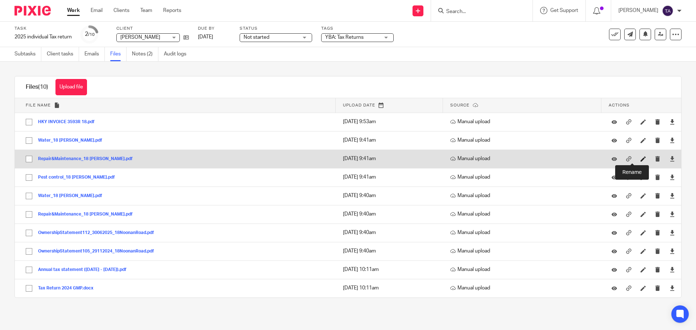
click at [641, 158] on icon at bounding box center [643, 158] width 5 height 5
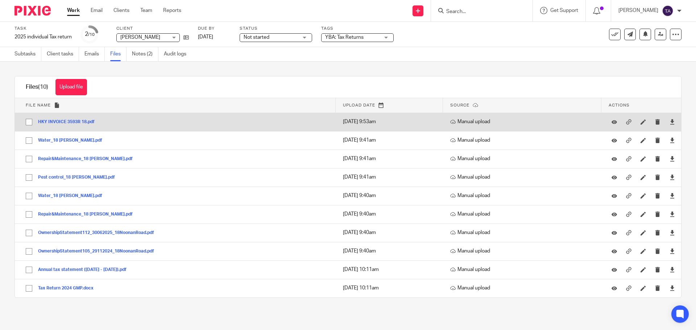
click at [53, 121] on button "HKY INVOICE 3593R 18.pdf" at bounding box center [69, 122] width 62 height 5
click at [641, 120] on icon at bounding box center [643, 121] width 5 height 5
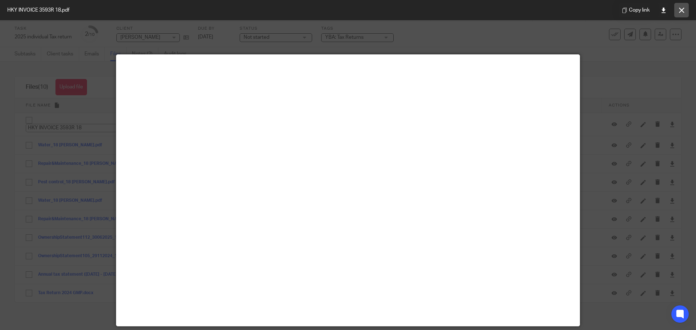
click at [682, 9] on icon at bounding box center [681, 10] width 5 height 5
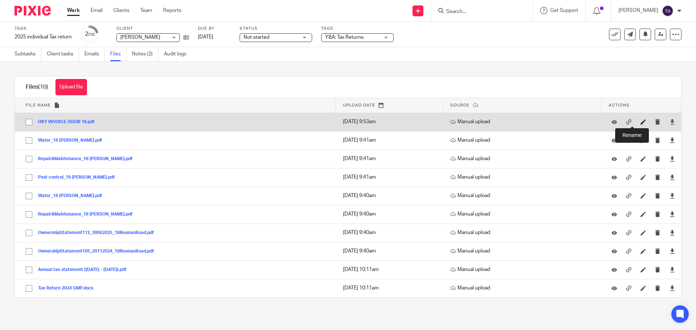
click at [641, 122] on icon at bounding box center [643, 121] width 5 height 5
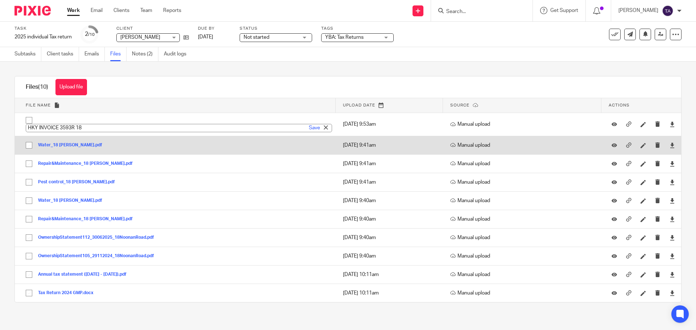
paste input "Repair&Maintenance_18 [PERSON_NAME]"
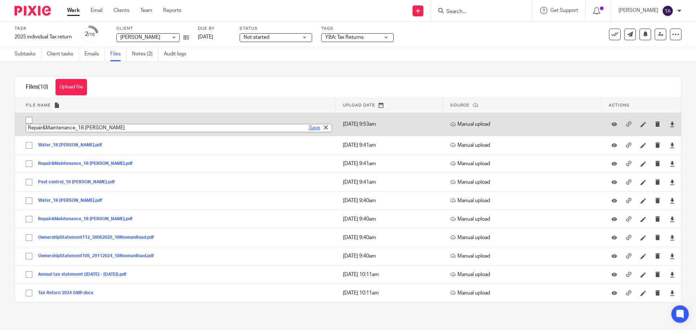
type input "Repair&Maintenance_18 [PERSON_NAME]"
click at [309, 129] on link "Save" at bounding box center [314, 127] width 11 height 7
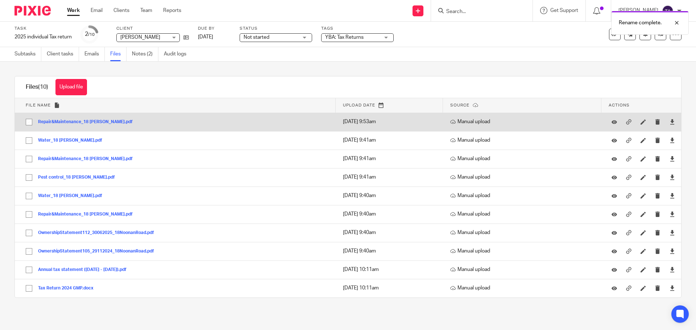
click at [73, 121] on button "Repair&Maintenance_18 [PERSON_NAME].pdf" at bounding box center [88, 122] width 100 height 5
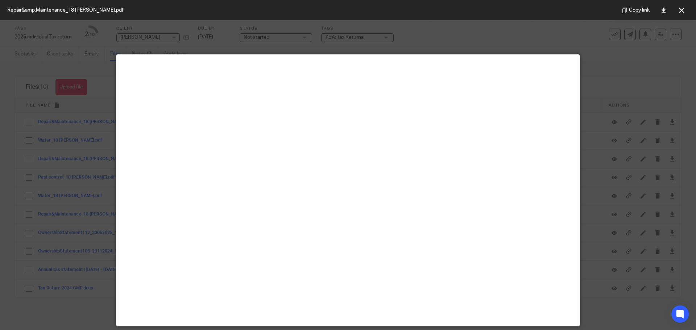
click at [680, 8] on icon at bounding box center [681, 10] width 5 height 5
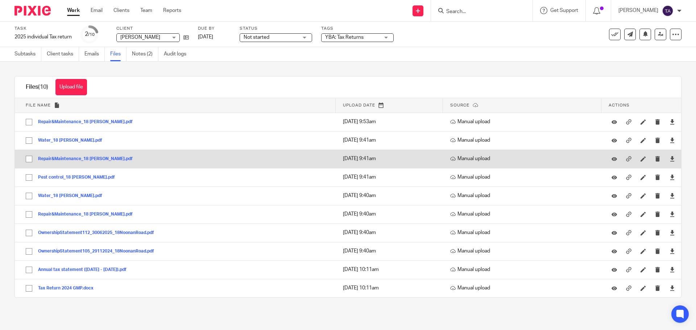
click at [50, 159] on button "Repair&Maintenance_18 [PERSON_NAME].pdf" at bounding box center [88, 159] width 100 height 5
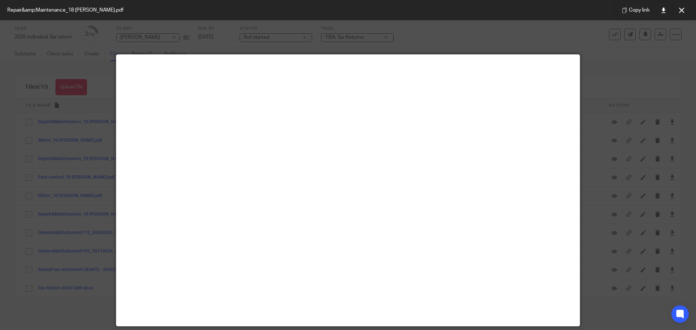
click at [681, 9] on icon at bounding box center [681, 10] width 5 height 5
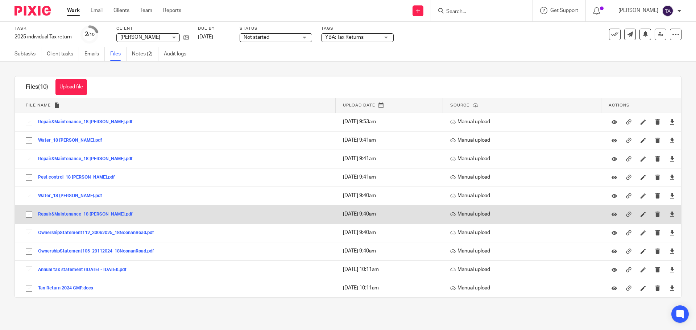
click at [48, 215] on button "Repair&Maintenance_18 [PERSON_NAME].pdf" at bounding box center [88, 214] width 100 height 5
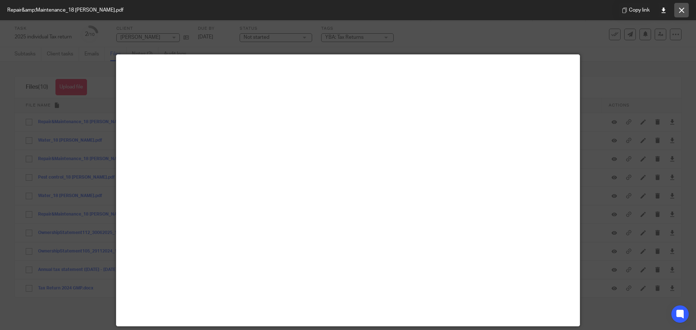
click at [679, 8] on icon at bounding box center [681, 10] width 5 height 5
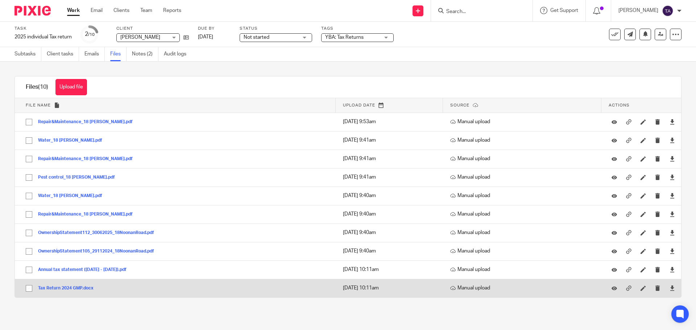
click at [67, 288] on button "Tax Return 2024 GMP.docx" at bounding box center [68, 288] width 61 height 5
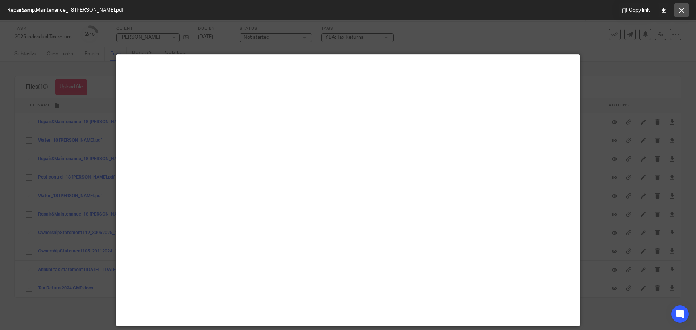
click at [683, 6] on button at bounding box center [681, 10] width 15 height 15
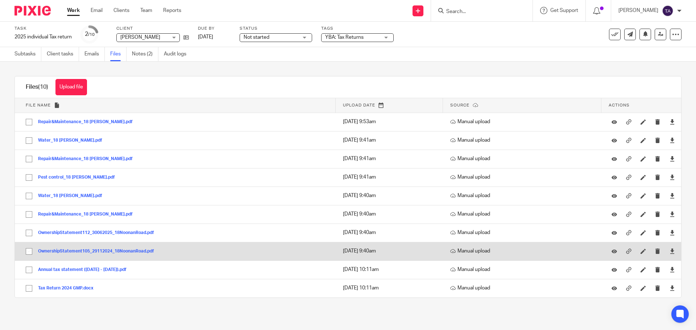
click at [79, 249] on button "OwnershipStatement105_29112024_18NoonanRoad.pdf" at bounding box center [98, 251] width 121 height 5
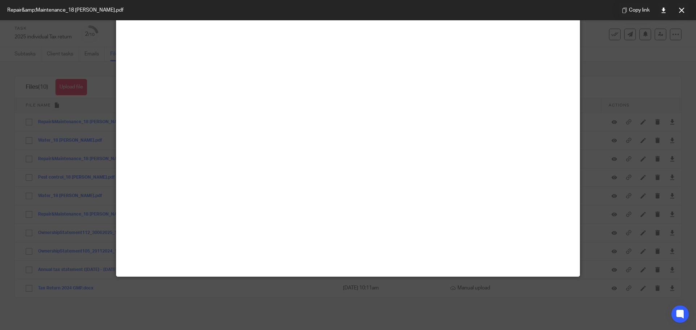
scroll to position [51, 0]
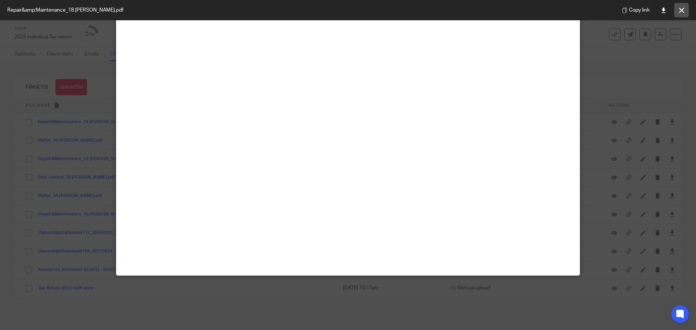
click at [683, 14] on button at bounding box center [681, 10] width 15 height 15
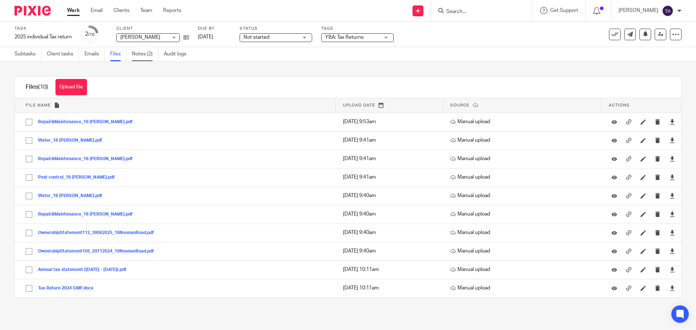
click at [144, 53] on link "Notes (2)" at bounding box center [145, 54] width 26 height 14
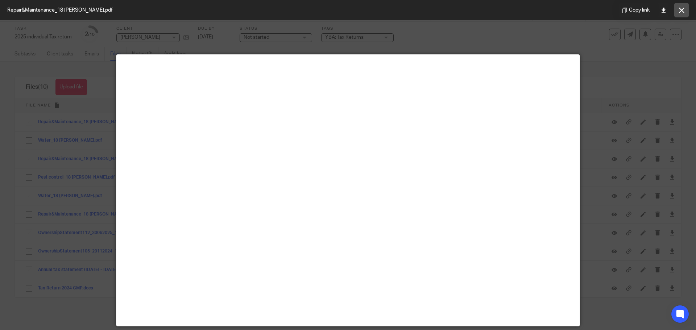
click at [685, 8] on button at bounding box center [681, 10] width 15 height 15
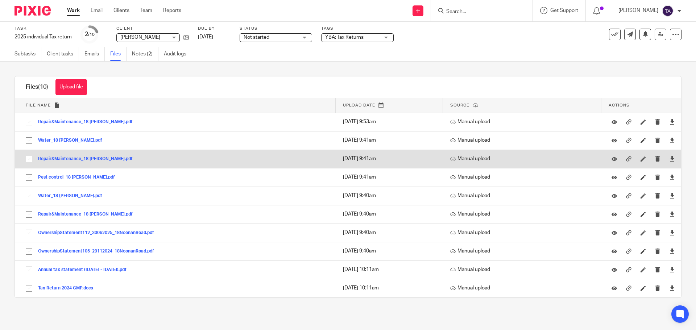
click at [58, 160] on button "Repair&Maintenance_18 [PERSON_NAME].pdf" at bounding box center [88, 159] width 100 height 5
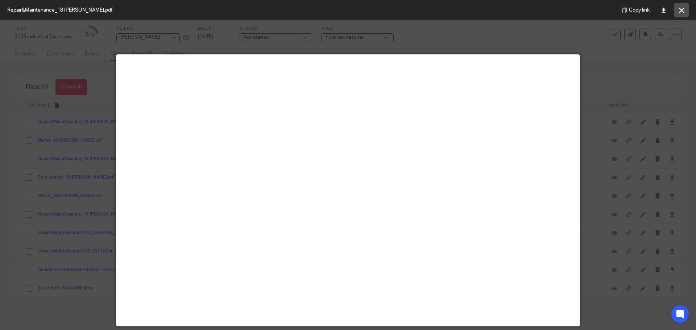
click at [682, 10] on icon at bounding box center [681, 10] width 5 height 5
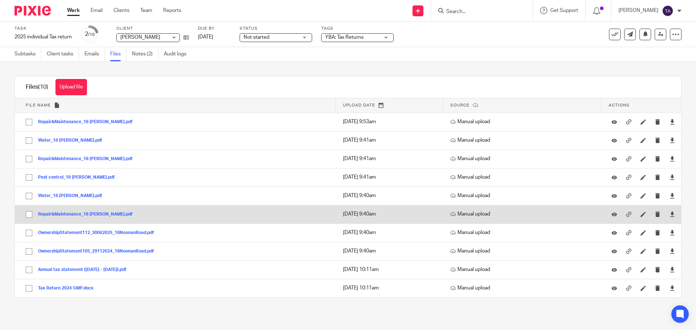
click at [79, 214] on button "Repair&Maintenance_18 [PERSON_NAME].pdf" at bounding box center [88, 214] width 100 height 5
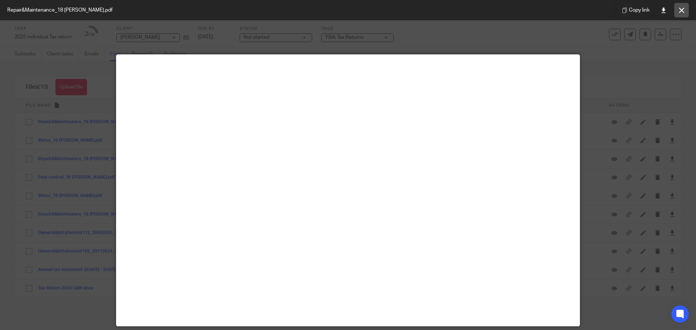
click at [687, 5] on button at bounding box center [681, 10] width 15 height 15
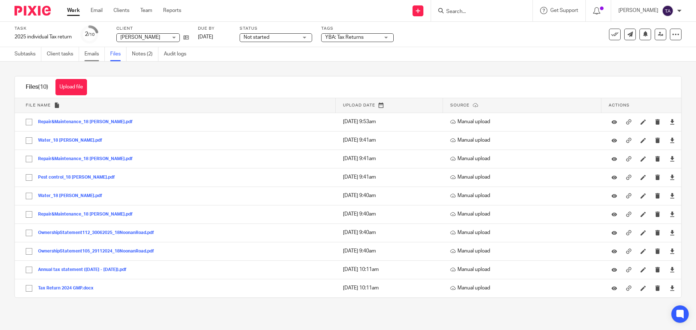
click at [93, 55] on link "Emails" at bounding box center [94, 54] width 20 height 14
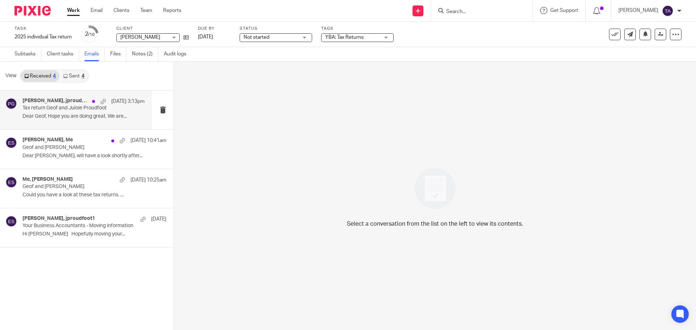
click at [80, 112] on div "[PERSON_NAME], jproudfoot1 [DATE] 3:13pm Tax return Geof and Juloie Proudfoot D…" at bounding box center [83, 110] width 122 height 24
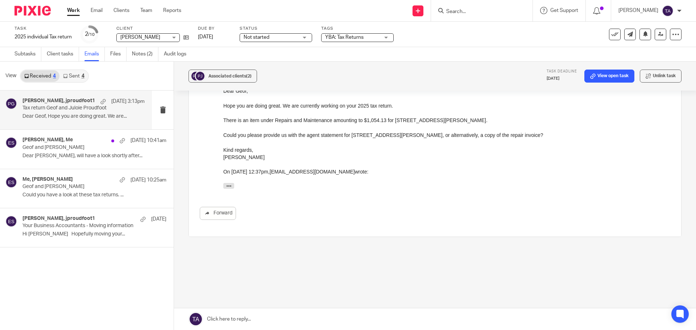
scroll to position [123, 0]
click at [58, 158] on p "Dear [PERSON_NAME], will have a look shortly after..." at bounding box center [83, 156] width 122 height 6
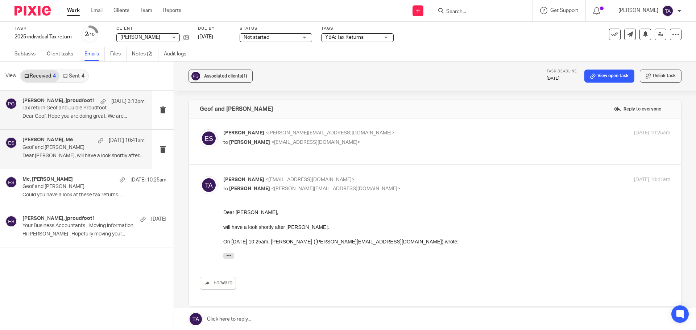
scroll to position [0, 0]
click at [70, 119] on p "Dear Geof, Hope you are doing great. We are..." at bounding box center [83, 116] width 122 height 6
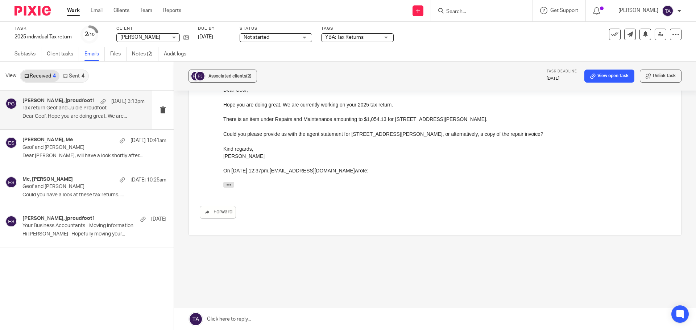
click at [243, 318] on link at bounding box center [435, 320] width 522 height 22
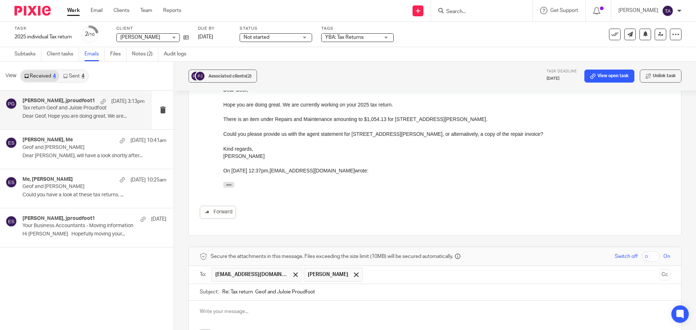
scroll to position [249, 0]
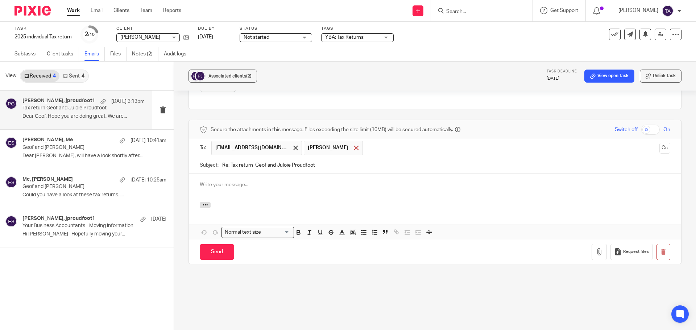
click at [352, 145] on div at bounding box center [356, 147] width 8 height 11
click at [223, 184] on p at bounding box center [435, 184] width 471 height 7
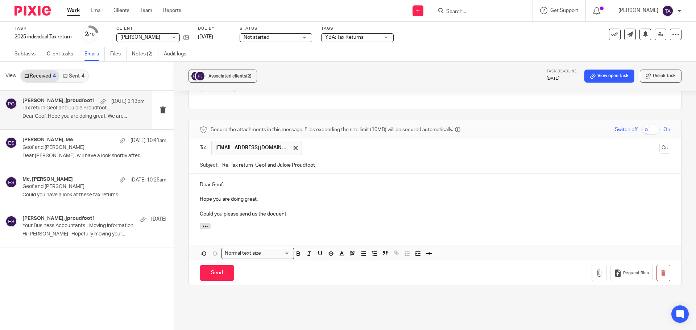
click at [198, 212] on div "Dear Geof, Hope you are doing great. Could you please send us the docuent" at bounding box center [435, 198] width 492 height 49
click at [287, 212] on p "Could you please send us the docuent" at bounding box center [435, 214] width 471 height 7
click at [418, 211] on p "Could you please send us the document for land tax payment for the property 18 …" at bounding box center [435, 214] width 471 height 7
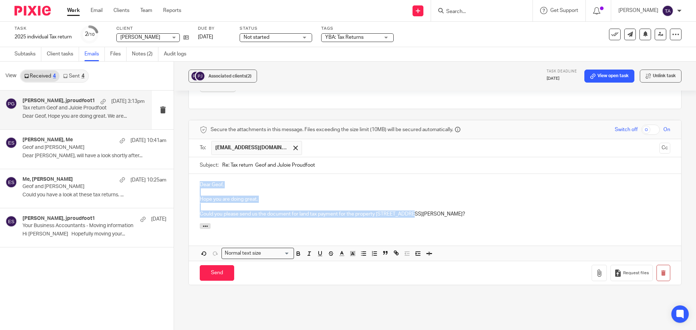
drag, startPoint x: 414, startPoint y: 213, endPoint x: 191, endPoint y: 184, distance: 225.5
click at [191, 184] on div "Dear Geof, Hope you are doing great. Could you please send us the document for …" at bounding box center [435, 198] width 492 height 49
copy div "Dear Geof, Hope you are doing great. Could you please send us the document for …"
click at [421, 218] on p "Could you please send us the document for land tax payment for the property 18 …" at bounding box center [435, 214] width 471 height 7
drag, startPoint x: 415, startPoint y: 214, endPoint x: 185, endPoint y: 181, distance: 232.5
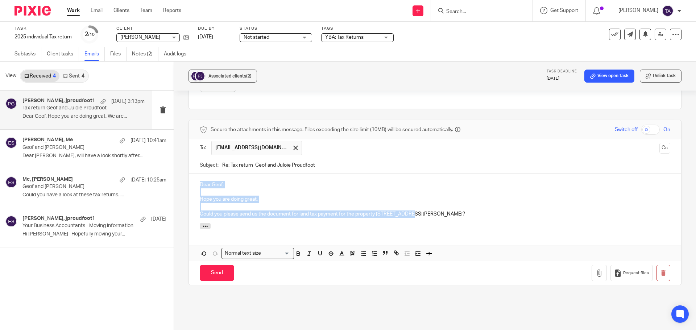
click at [186, 181] on div "Associated clients (2) Task deadline 24 Oct 2025 View open task Unlink task Tax…" at bounding box center [435, 196] width 522 height 269
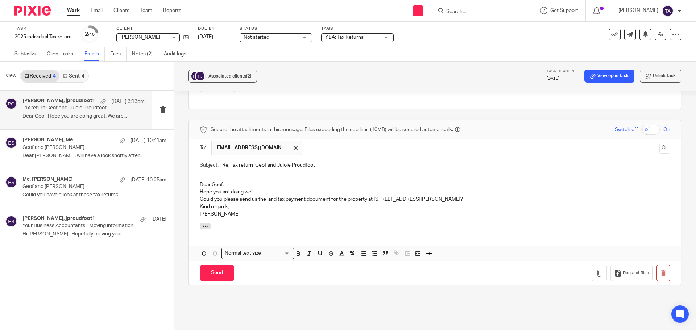
click at [229, 184] on p "Dear Geof," at bounding box center [435, 184] width 471 height 7
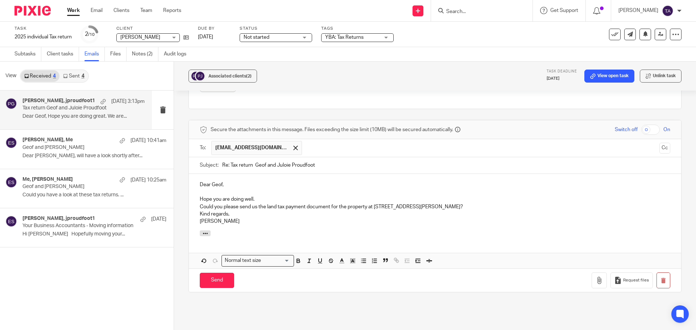
click at [258, 198] on p "Hope you are doing well." at bounding box center [435, 199] width 471 height 7
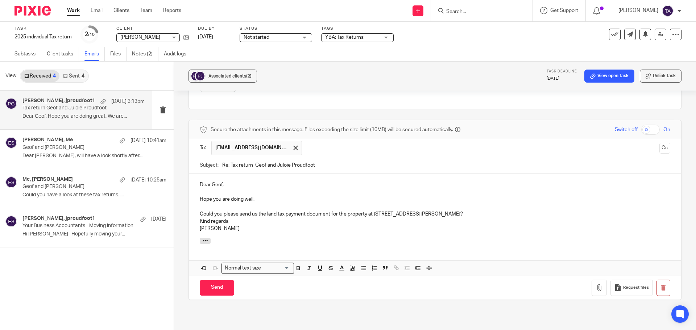
click at [414, 211] on p "Could you please send us the land tax payment document for the property at 18 N…" at bounding box center [435, 214] width 471 height 7
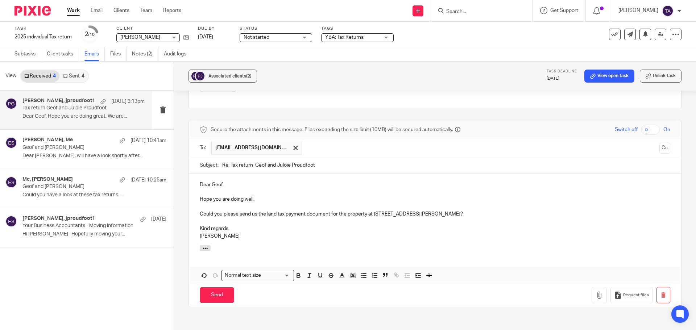
click at [305, 212] on p "Could you please send us the land tax payment document for the property at 18 N…" at bounding box center [435, 214] width 471 height 7
click at [289, 228] on p "Kind regards, Tarek Ahmed" at bounding box center [435, 232] width 471 height 15
click at [313, 247] on div at bounding box center [435, 249] width 492 height 8
click at [231, 238] on p "Kind regards, Tarek Ahmed" at bounding box center [435, 232] width 471 height 15
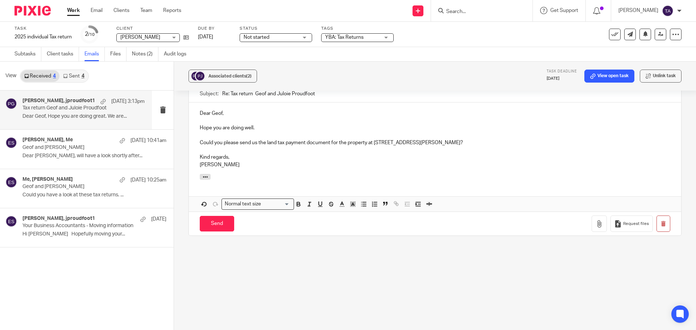
scroll to position [285, 0]
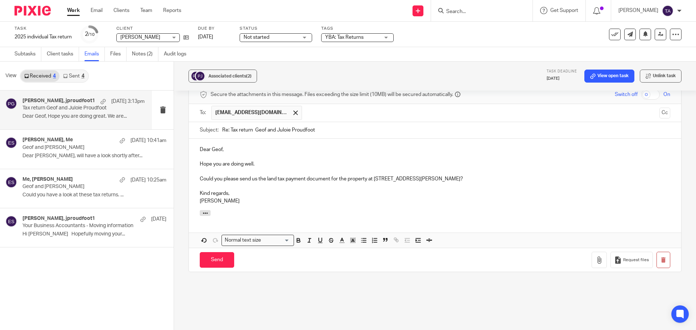
click at [285, 129] on input "Re: Tax return Geof and Juloie Proudfoot" at bounding box center [446, 130] width 448 height 16
click at [358, 181] on p "Could you please send us the land tax payment document for the property at 18 N…" at bounding box center [435, 178] width 471 height 7
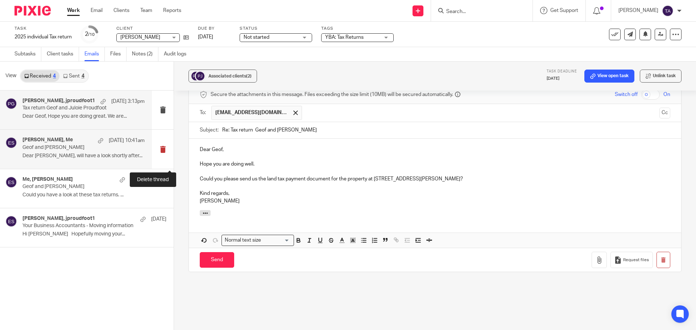
drag, startPoint x: 317, startPoint y: 131, endPoint x: 171, endPoint y: 131, distance: 145.4
click at [171, 131] on div "View Received 4 Sent 4 Tarek Ahmed, jproudfoot1 13 Oct 3:13pm Tax return Geof a…" at bounding box center [348, 196] width 696 height 269
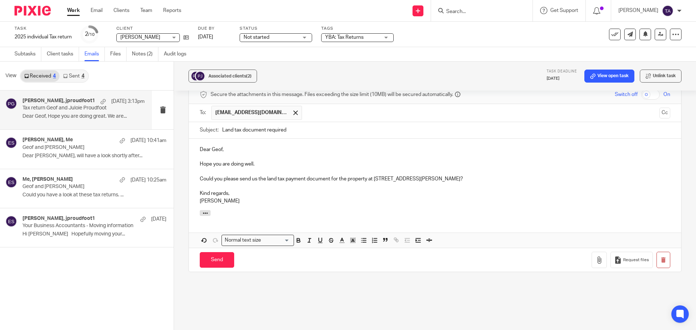
click at [222, 129] on input "Land tax document required" at bounding box center [446, 130] width 448 height 16
click at [256, 128] on input "Rental property-Land tax document required" at bounding box center [446, 130] width 448 height 16
click at [259, 129] on input "Rental property -Land tax document required" at bounding box center [446, 130] width 448 height 16
type input "Rental property - Land tax document required"
click at [322, 144] on div "Dear Geof, Hope you are doing well. Could you please send us the land tax payme…" at bounding box center [435, 174] width 492 height 71
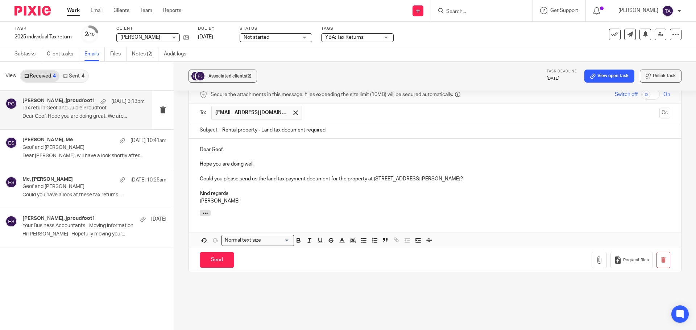
click at [339, 162] on p "Hope you are doing well." at bounding box center [435, 164] width 471 height 7
click at [224, 258] on input "Send" at bounding box center [217, 260] width 34 height 16
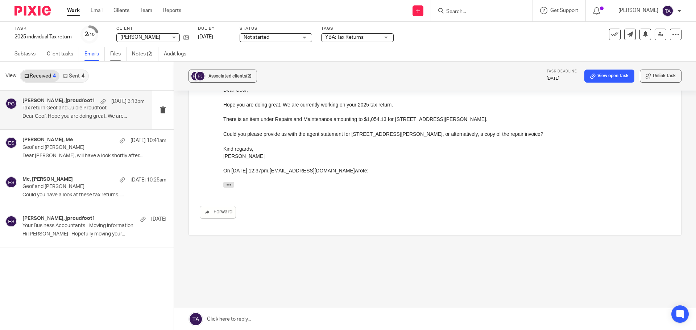
click at [118, 51] on link "Files" at bounding box center [118, 54] width 16 height 14
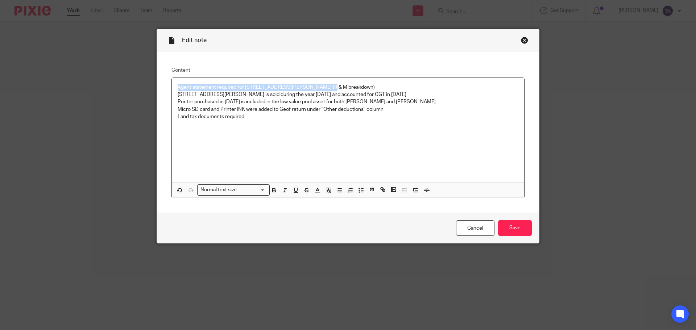
drag, startPoint x: 330, startPoint y: 86, endPoint x: 171, endPoint y: 83, distance: 159.2
click at [172, 83] on div "Agent statement required for [STREET_ADDRESS][PERSON_NAME] (R & M breakdown) [S…" at bounding box center [348, 130] width 352 height 104
click at [178, 93] on p "[STREET_ADDRESS][PERSON_NAME] is sold during the year [DATE] and accounted for …" at bounding box center [348, 94] width 341 height 7
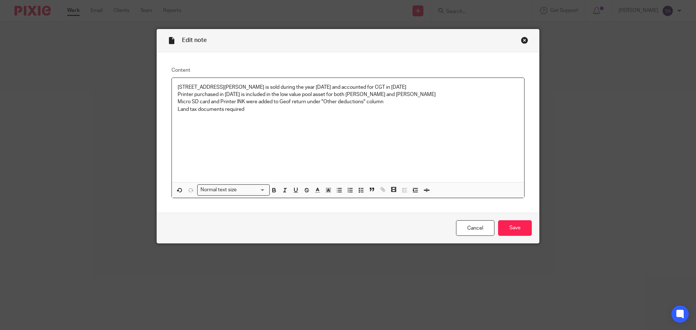
click at [256, 129] on div "[STREET_ADDRESS][PERSON_NAME] is sold during the year [DATE] and accounted for …" at bounding box center [348, 130] width 352 height 104
click at [259, 124] on p at bounding box center [348, 123] width 341 height 7
click at [514, 230] on input "Save" at bounding box center [515, 228] width 34 height 16
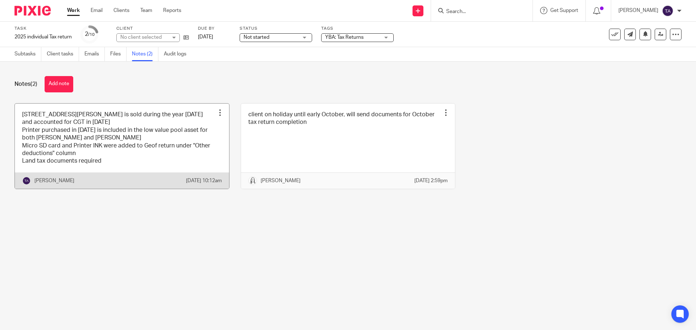
click at [124, 153] on link at bounding box center [122, 146] width 214 height 85
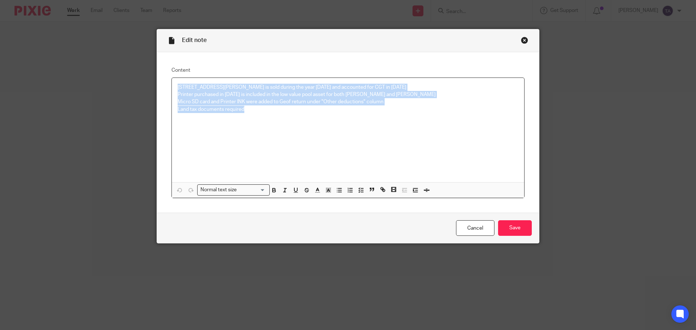
drag, startPoint x: 251, startPoint y: 111, endPoint x: 171, endPoint y: 83, distance: 84.3
click at [172, 83] on div "[STREET_ADDRESS][PERSON_NAME] is sold during the year [DATE] and accounted for …" at bounding box center [348, 130] width 352 height 104
click at [338, 190] on line "button" at bounding box center [339, 190] width 3 height 0
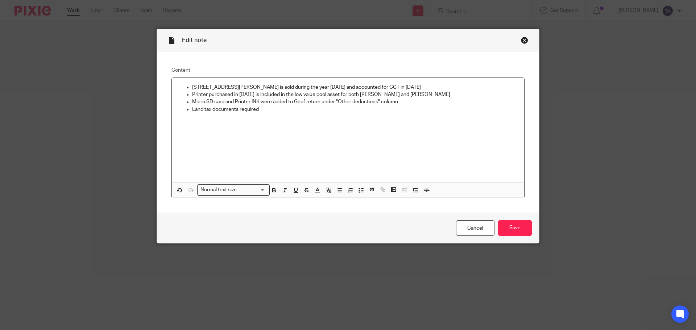
click at [321, 144] on div "[STREET_ADDRESS][PERSON_NAME] is sold during the year [DATE] and accounted for …" at bounding box center [348, 130] width 352 height 104
click at [513, 229] on input "Save" at bounding box center [515, 228] width 34 height 16
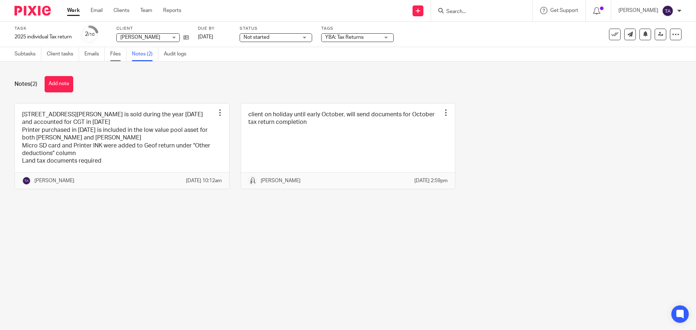
click at [117, 53] on link "Files" at bounding box center [118, 54] width 16 height 14
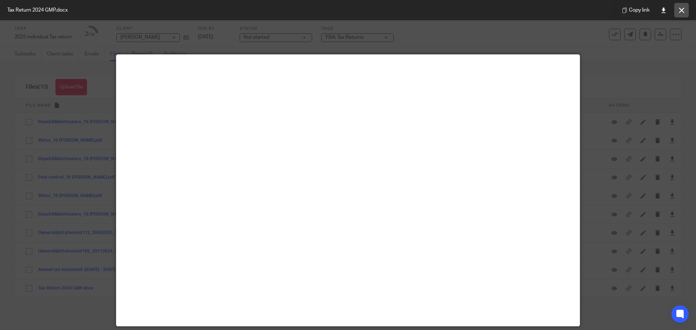
click at [680, 10] on icon at bounding box center [681, 10] width 5 height 5
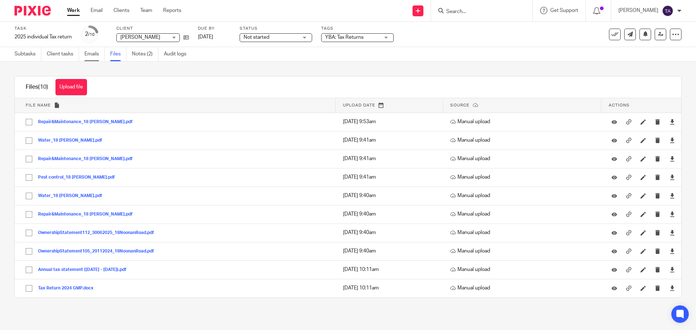
click at [96, 54] on link "Emails" at bounding box center [94, 54] width 20 height 14
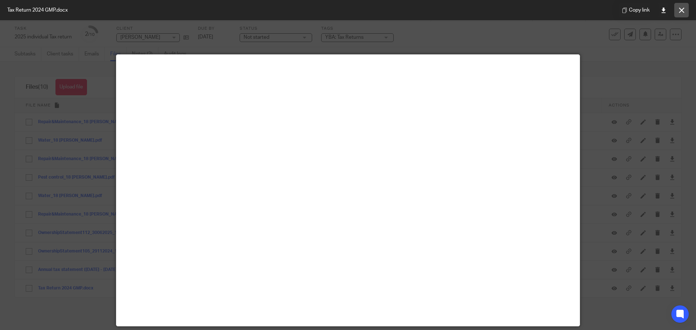
click at [684, 7] on button at bounding box center [681, 10] width 15 height 15
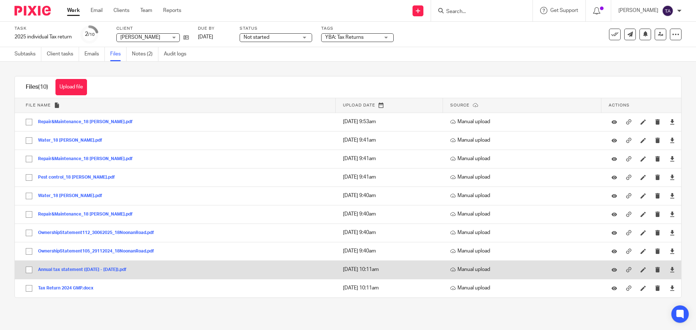
click at [73, 271] on button "Annual tax statement (01 Jul 2024 - 30 Jun 2025).pdf" at bounding box center [85, 270] width 94 height 5
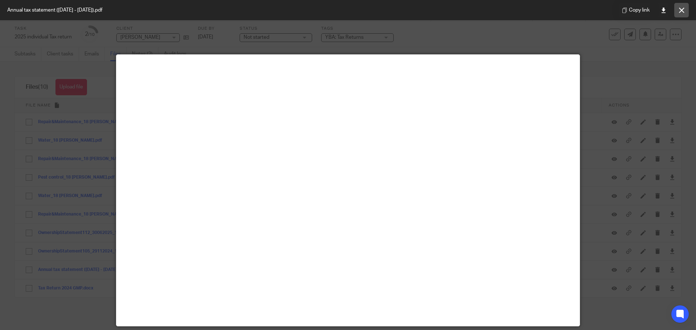
click at [683, 9] on icon at bounding box center [681, 10] width 5 height 5
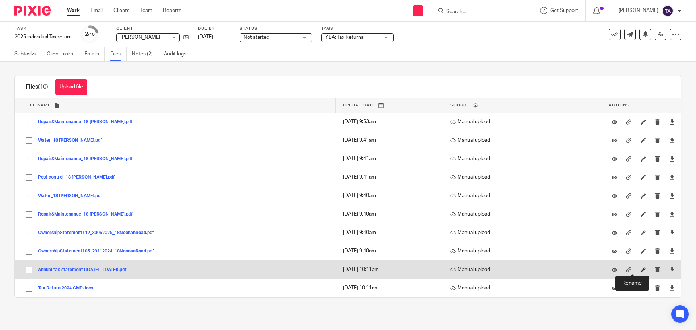
click at [641, 269] on icon at bounding box center [643, 269] width 5 height 5
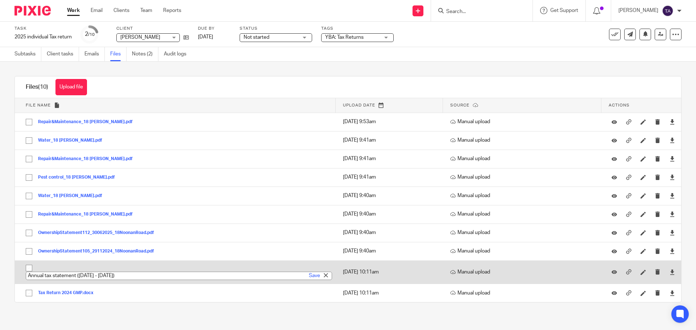
click at [147, 274] on input "Annual tax statement ([DATE] - [DATE])" at bounding box center [179, 276] width 306 height 8
type input "Annual tax statement (01 Jul 2024 - 30 Jun 2025)_Julie"
click at [309, 277] on link "Save" at bounding box center [314, 275] width 11 height 7
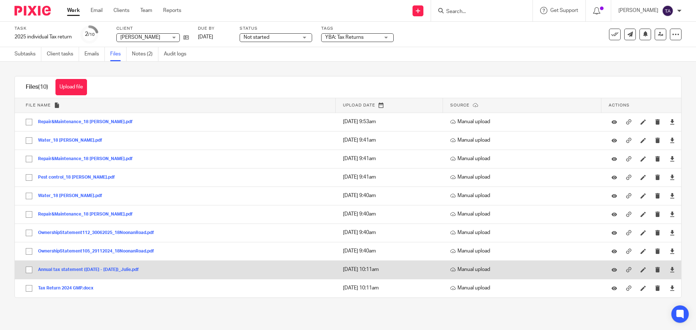
click at [144, 272] on button "Annual tax statement (01 Jul 2024 - 30 Jun 2025)_Julie.pdf" at bounding box center [91, 270] width 106 height 5
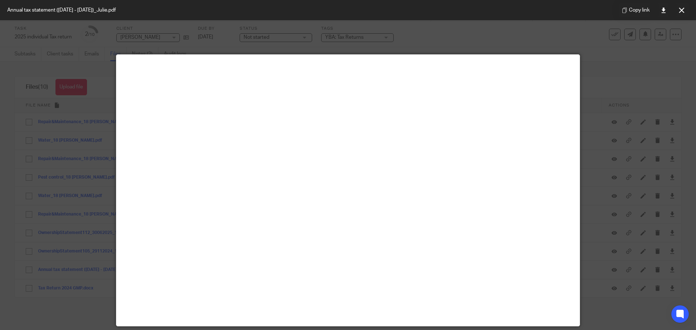
drag, startPoint x: 8, startPoint y: 10, endPoint x: 150, endPoint y: 11, distance: 142.1
click at [150, 11] on div "Annual tax statement (01 Jul 2024 - 30 Jun 2025)_Julie.pdf Copy link" at bounding box center [348, 10] width 696 height 20
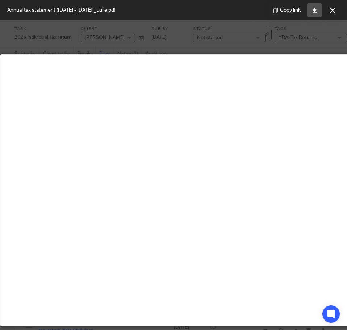
click at [317, 8] on icon at bounding box center [314, 10] width 5 height 5
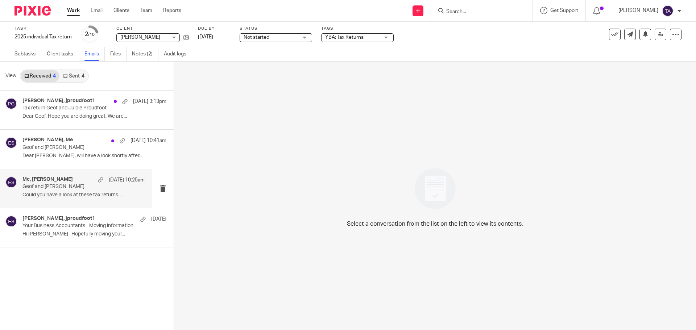
click at [84, 196] on p "Could you have a look at these tax returns. ..." at bounding box center [83, 195] width 122 height 6
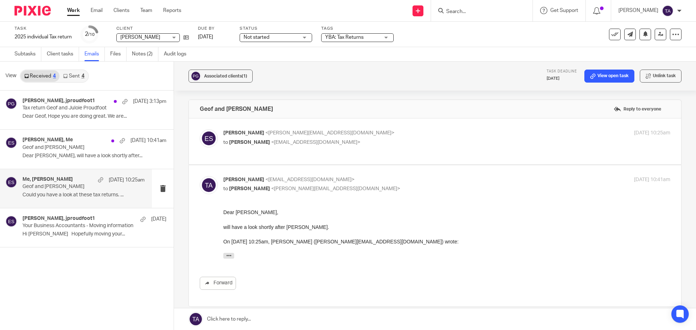
click at [409, 132] on p "[PERSON_NAME] <[PERSON_NAME][EMAIL_ADDRESS][DOMAIN_NAME]>" at bounding box center [372, 133] width 298 height 8
checkbox input "true"
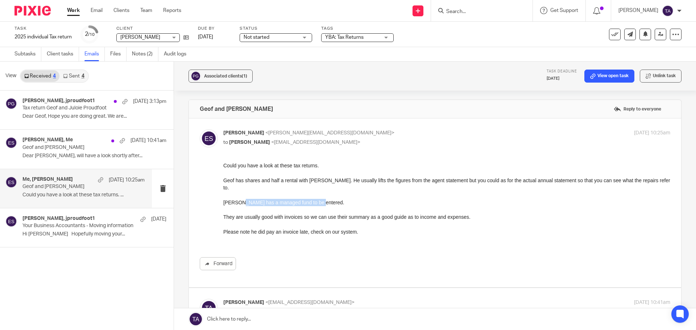
drag, startPoint x: 236, startPoint y: 195, endPoint x: 318, endPoint y: 194, distance: 81.9
click at [318, 199] on p "[PERSON_NAME] has a managed fund to be entered." at bounding box center [446, 202] width 447 height 7
click at [331, 202] on div "Could you have a look at these tax returns. Geof has shares and half a rental w…" at bounding box center [446, 206] width 447 height 88
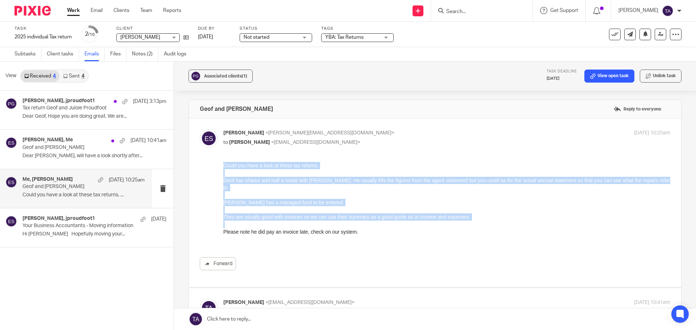
drag, startPoint x: 373, startPoint y: 234, endPoint x: 210, endPoint y: 168, distance: 176.1
click at [223, 168] on html "Could you have a look at these tax returns. Geof has shares and half a rental w…" at bounding box center [446, 202] width 447 height 81
click at [244, 205] on div "Could you have a look at these tax returns. Geof has shares and half a rental w…" at bounding box center [446, 206] width 447 height 88
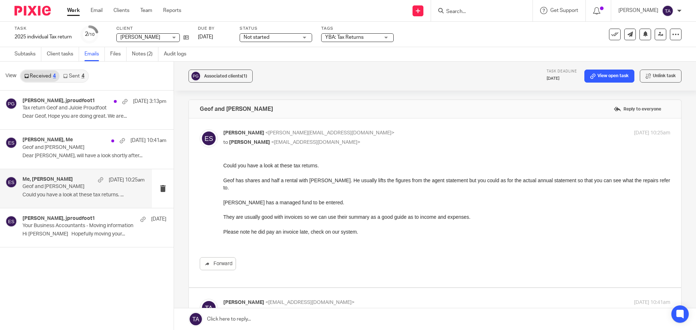
drag, startPoint x: 471, startPoint y: 406, endPoint x: 223, endPoint y: 171, distance: 341.8
click at [229, 180] on p "Geof has shares and half a rental with [PERSON_NAME]. He usually lifts the figu…" at bounding box center [446, 184] width 447 height 15
click at [90, 117] on p "Dear Geof, Hope you are doing great. We are..." at bounding box center [83, 116] width 122 height 6
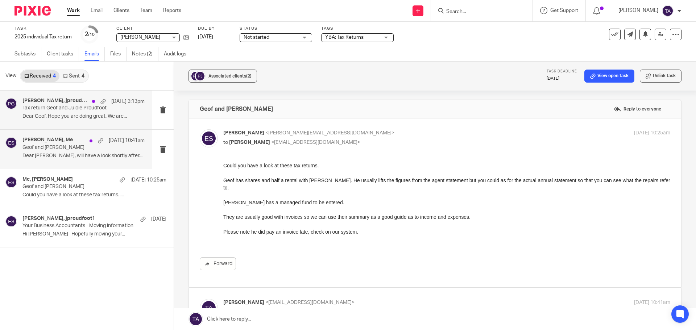
click at [89, 151] on div "[PERSON_NAME], Me [DATE] 10:41am Geof and [PERSON_NAME] Dear [PERSON_NAME], wil…" at bounding box center [83, 149] width 122 height 24
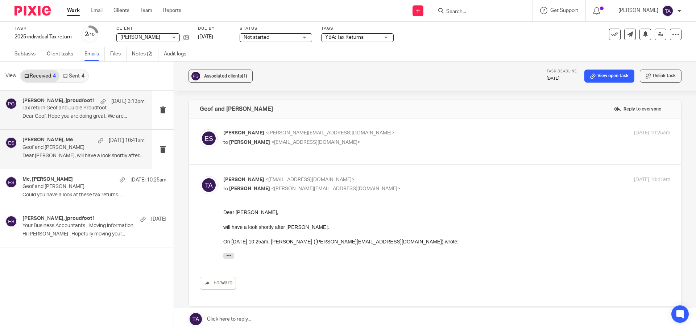
click at [83, 116] on p "Dear Geof, Hope you are doing great. We are..." at bounding box center [83, 116] width 122 height 6
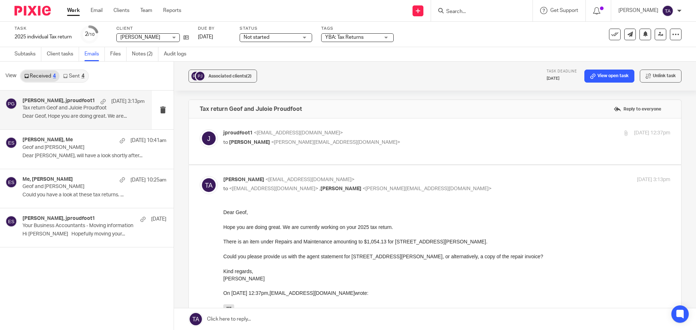
scroll to position [123, 0]
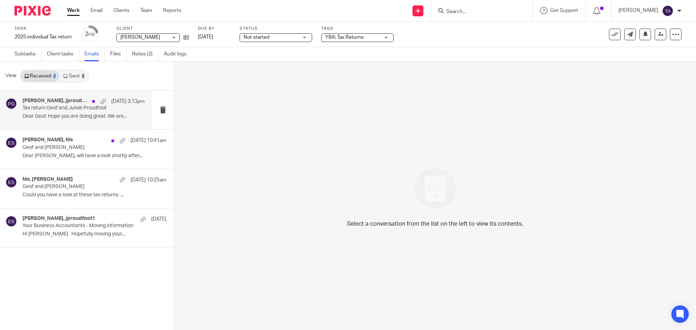
click at [89, 114] on p "Dear Geof, Hope you are doing great. We are..." at bounding box center [83, 116] width 122 height 6
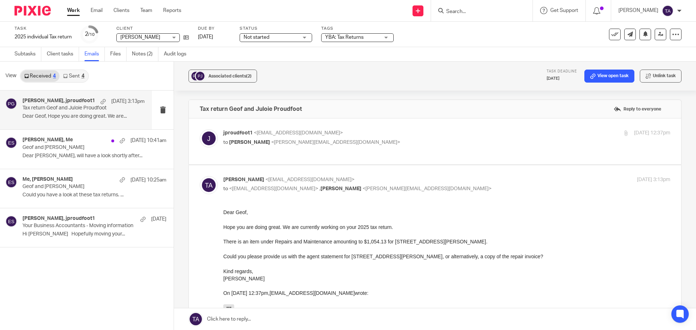
click at [386, 133] on p "jproudfoot1 <jproudfoot1@bigpond.com>" at bounding box center [372, 133] width 298 height 8
checkbox input "true"
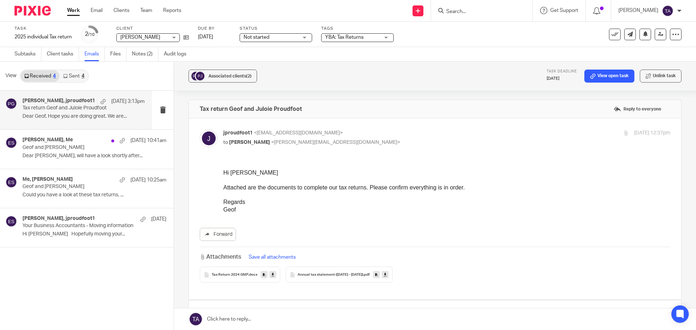
click at [83, 75] on div "4" at bounding box center [83, 76] width 3 height 5
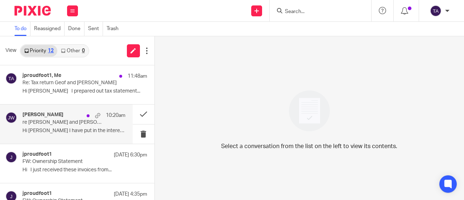
click at [73, 128] on p "Hi [PERSON_NAME] I have put in the interest details..." at bounding box center [73, 131] width 103 height 6
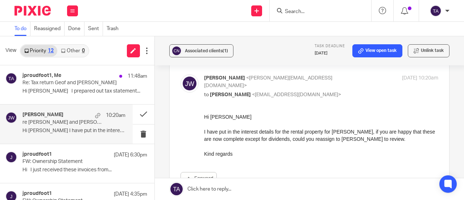
scroll to position [36, 0]
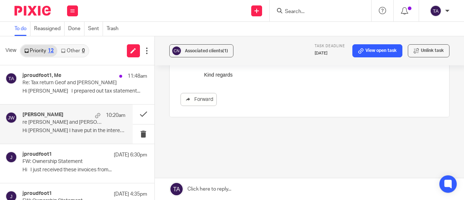
click at [216, 187] on link at bounding box center [309, 189] width 309 height 22
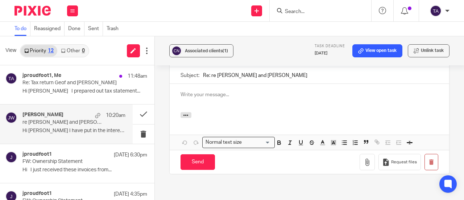
scroll to position [185, 0]
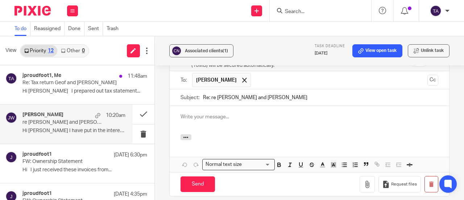
click at [206, 120] on p at bounding box center [310, 116] width 258 height 7
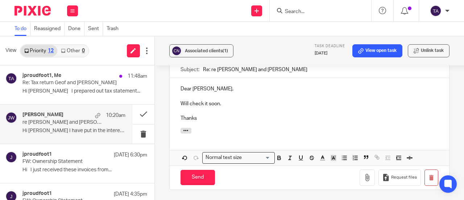
scroll to position [221, 0]
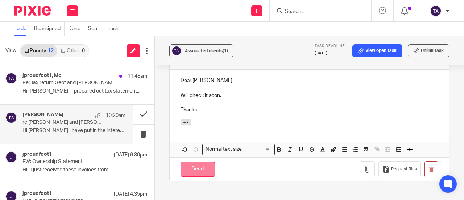
click at [194, 177] on input "Send" at bounding box center [198, 169] width 34 height 16
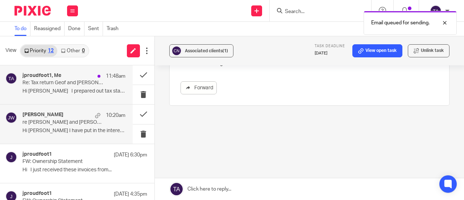
scroll to position [128, 0]
click at [90, 88] on div "jproudfoot1, Me 11:48am Re: Tax return Geof and Julie Proudfoot Hi Tarek I prep…" at bounding box center [73, 85] width 103 height 24
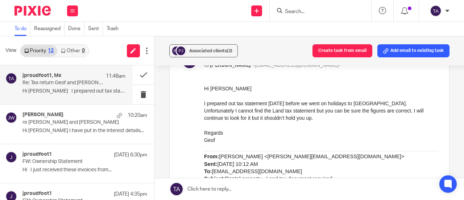
scroll to position [109, 0]
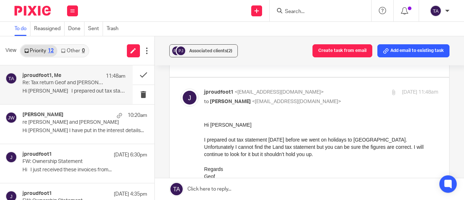
click at [215, 189] on link at bounding box center [309, 189] width 309 height 22
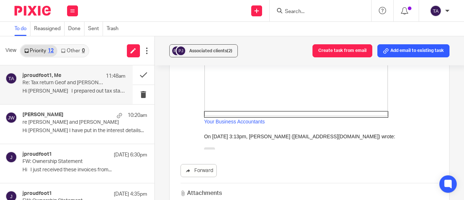
scroll to position [483, 0]
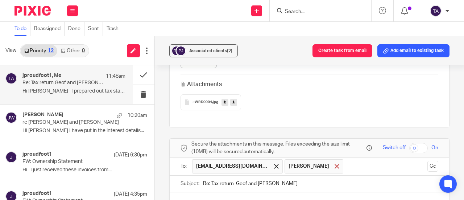
click at [335, 164] on span at bounding box center [337, 166] width 5 height 5
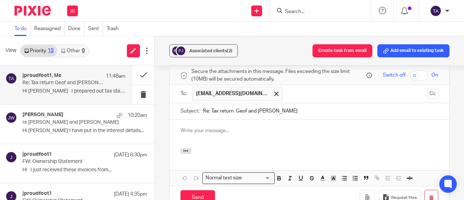
click at [210, 132] on div at bounding box center [310, 134] width 280 height 28
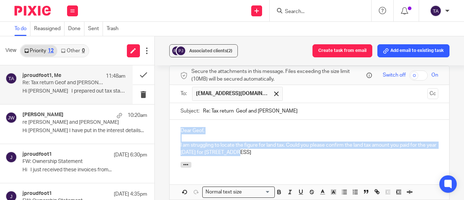
drag, startPoint x: 246, startPoint y: 149, endPoint x: 177, endPoint y: 130, distance: 72.1
click at [177, 130] on div "Dear Geof, I am struggling to locate the figure for land tax. Could you please …" at bounding box center [310, 141] width 280 height 42
copy div "Dear Geof, I am struggling to locate the figure for land tax. Could you please …"
click at [255, 148] on p "I am struggling to locate the figure for land tax. Could you please confirm the…" at bounding box center [310, 148] width 258 height 15
drag, startPoint x: 253, startPoint y: 150, endPoint x: 161, endPoint y: 129, distance: 95.2
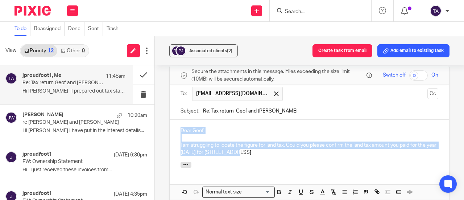
click at [161, 129] on div "Associated clients (2) Create task from email Add email to existing task Re: Ta…" at bounding box center [309, 118] width 309 height 164
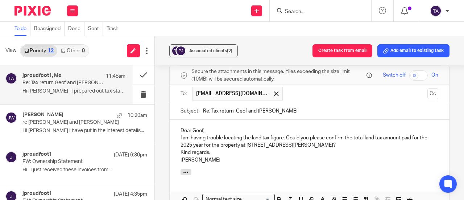
click at [214, 127] on p "Dear Geof," at bounding box center [310, 130] width 258 height 7
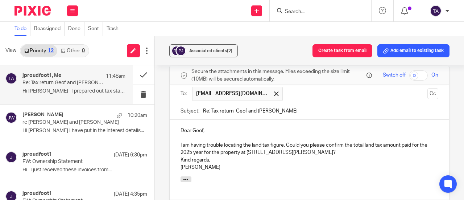
click at [181, 156] on p "Kind regards, Tarek Ahmed" at bounding box center [310, 163] width 258 height 15
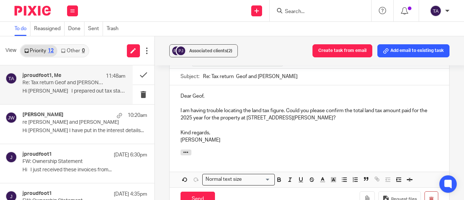
scroll to position [592, 0]
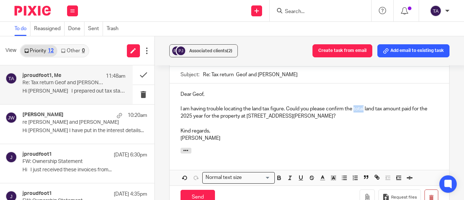
drag, startPoint x: 364, startPoint y: 104, endPoint x: 353, endPoint y: 103, distance: 10.2
click at [353, 105] on p "I am having trouble locating the land tax figure. Could you please confirm the …" at bounding box center [310, 112] width 258 height 15
click at [393, 123] on p at bounding box center [310, 123] width 258 height 7
click at [329, 148] on div at bounding box center [310, 152] width 280 height 8
click at [192, 197] on input "Send" at bounding box center [198, 198] width 34 height 16
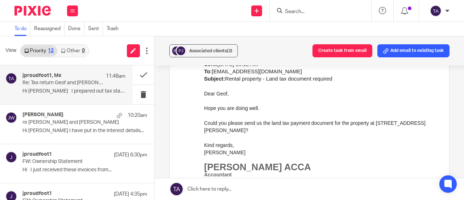
scroll to position [353, 0]
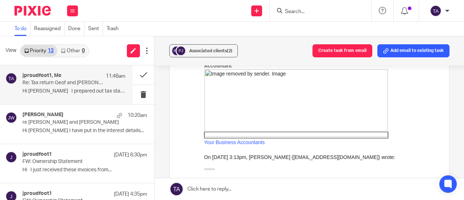
click at [293, 12] on input "Search" at bounding box center [316, 12] width 65 height 7
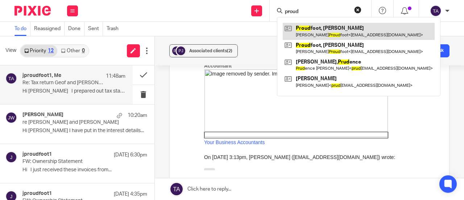
type input "proud"
click at [338, 33] on link at bounding box center [359, 31] width 152 height 17
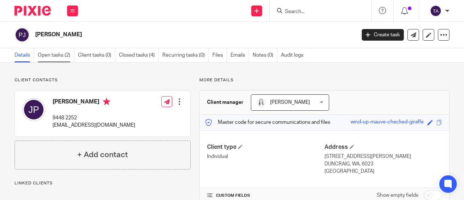
click at [62, 58] on link "Open tasks (2)" at bounding box center [56, 55] width 37 height 14
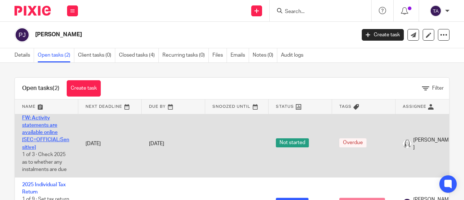
scroll to position [10, 0]
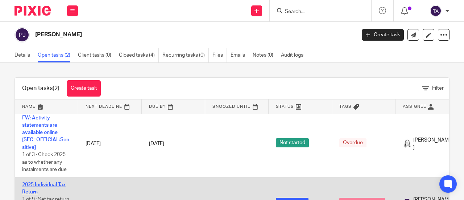
click at [58, 182] on link "2025 Individual Tax Return" at bounding box center [44, 188] width 44 height 12
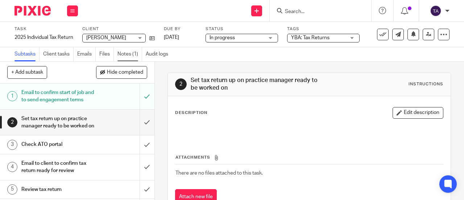
click at [126, 52] on link "Notes (1)" at bounding box center [129, 54] width 25 height 14
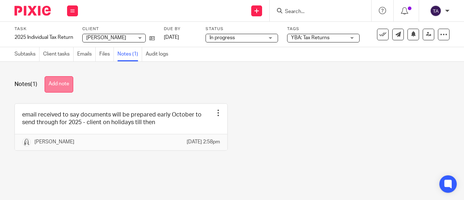
click at [58, 80] on button "Add note" at bounding box center [59, 84] width 29 height 16
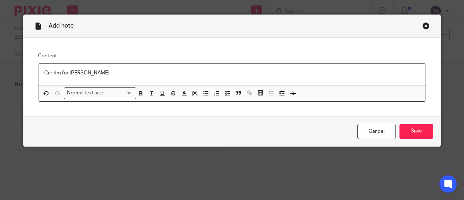
click at [44, 71] on p "Car Km for [PERSON_NAME]" at bounding box center [232, 72] width 376 height 7
click at [407, 131] on input "Save" at bounding box center [417, 132] width 34 height 16
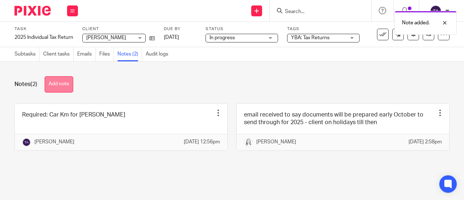
click at [62, 84] on button "Add note" at bounding box center [59, 84] width 29 height 16
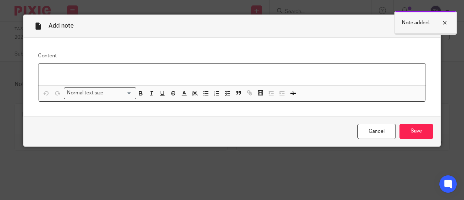
click at [444, 24] on div at bounding box center [440, 22] width 20 height 9
click at [424, 26] on div "Close this dialog window" at bounding box center [425, 25] width 7 height 7
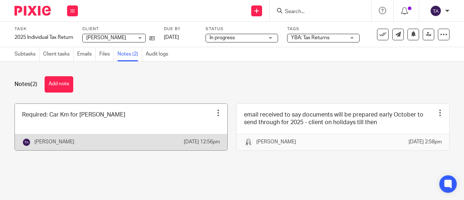
click at [104, 121] on link at bounding box center [121, 127] width 212 height 46
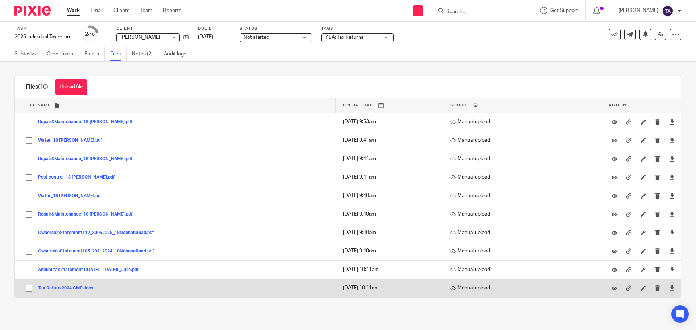
click at [73, 288] on button "Tax Return 2024 GMP.docx" at bounding box center [68, 288] width 61 height 5
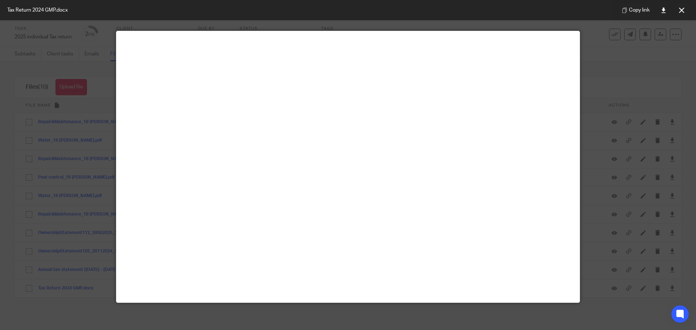
scroll to position [51, 0]
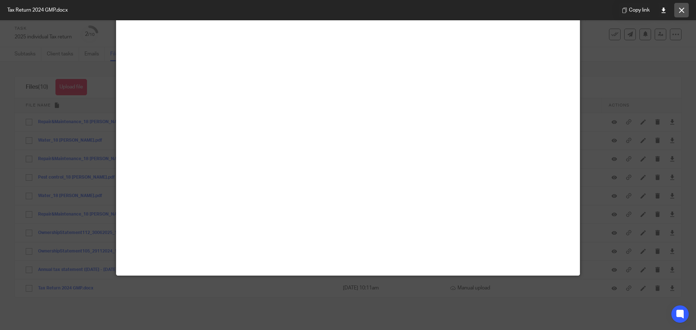
click at [683, 8] on icon at bounding box center [681, 10] width 5 height 5
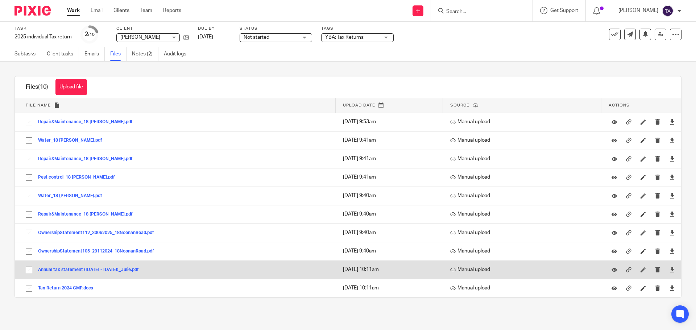
click at [53, 269] on button "Annual tax statement ([DATE] - [DATE])_Julie.pdf" at bounding box center [91, 270] width 106 height 5
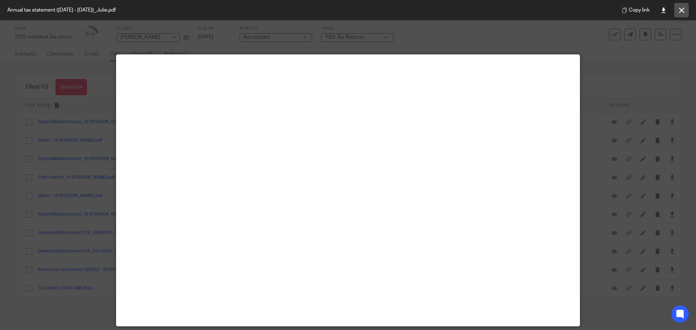
click at [680, 9] on icon at bounding box center [681, 10] width 5 height 5
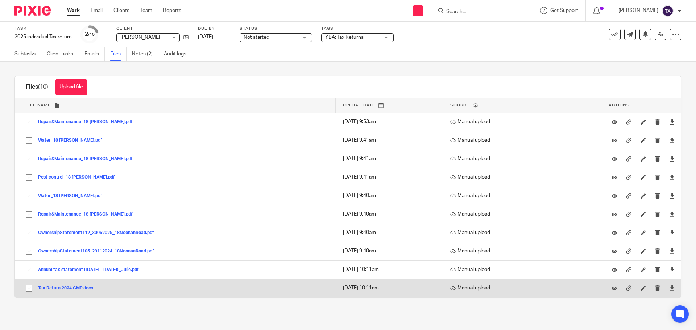
click at [80, 286] on button "Tax Return 2024 GMP.docx" at bounding box center [68, 288] width 61 height 5
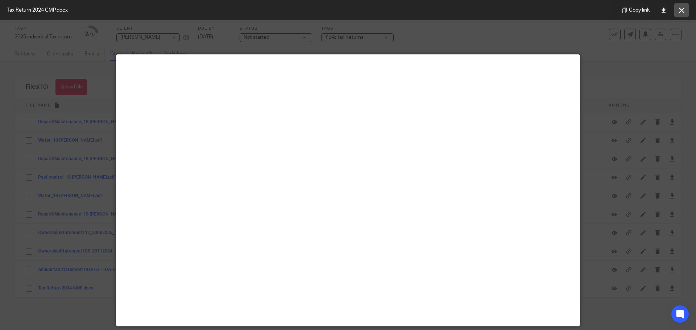
click at [683, 5] on button at bounding box center [681, 10] width 15 height 15
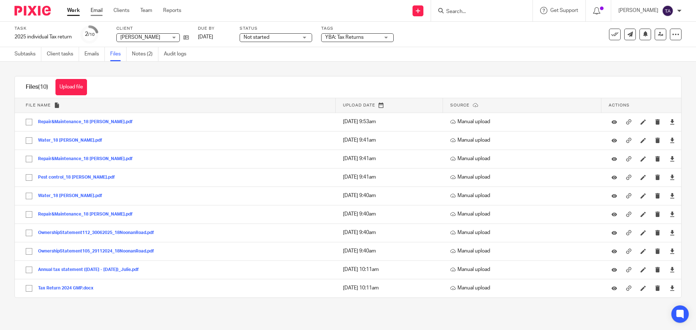
click at [99, 10] on link "Email" at bounding box center [97, 10] width 12 height 7
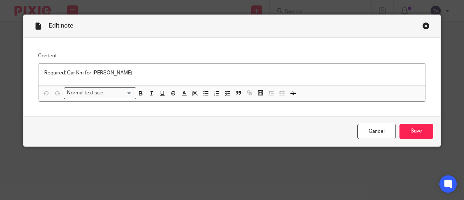
click at [112, 75] on p "Required: Car Km for [PERSON_NAME]" at bounding box center [232, 72] width 376 height 7
click at [65, 72] on p "Required: Car Km for [PERSON_NAME]" at bounding box center [232, 72] width 376 height 7
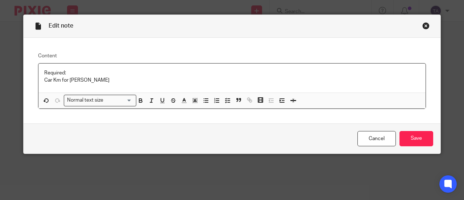
click at [80, 81] on p "Car Km for [PERSON_NAME]" at bounding box center [232, 79] width 376 height 7
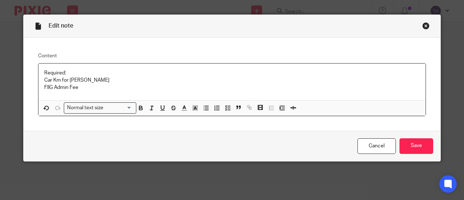
click at [98, 84] on p "FIIG Admin Fee" at bounding box center [232, 87] width 376 height 7
click at [76, 87] on p "FIIG Admin Fee" at bounding box center [232, 87] width 376 height 7
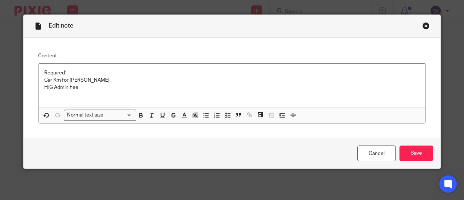
click at [50, 98] on p at bounding box center [232, 94] width 376 height 7
click at [119, 94] on p "BT Panorama – Administration Fees" at bounding box center [232, 94] width 376 height 7
click at [125, 95] on p "BT Panorama – Administration Fees" at bounding box center [232, 94] width 376 height 7
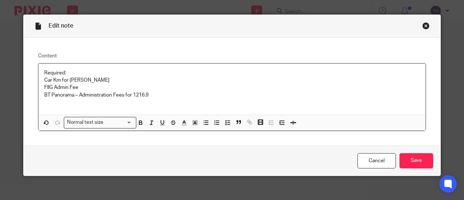
click at [152, 96] on p "BT Panorama – Administration Fees for 1216.9" at bounding box center [232, 94] width 376 height 7
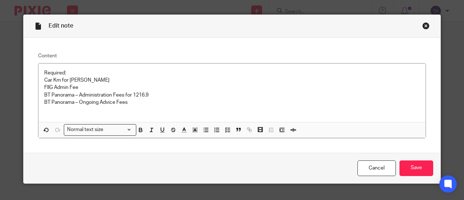
click at [131, 105] on p "BT Panorama – Ongoing Advice Fees" at bounding box center [232, 102] width 376 height 7
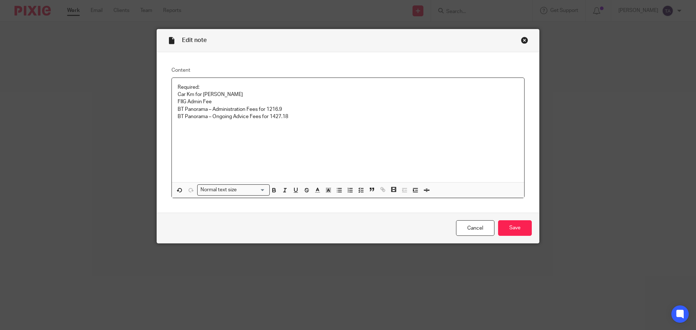
click at [289, 106] on p "BT Panorama – Administration Fees for 1216.9" at bounding box center [348, 109] width 341 height 7
click at [373, 109] on p "BT Panorama – Administration Fees for 1216.9 claimed under other deductions (D1…" at bounding box center [348, 109] width 341 height 7
click at [373, 106] on p "BT Panorama – Administration Fees for 1216.9 claimed under other deductions (D1…" at bounding box center [348, 109] width 341 height 7
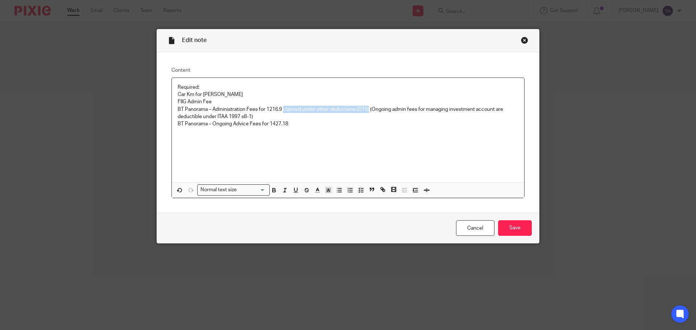
drag, startPoint x: 281, startPoint y: 108, endPoint x: 367, endPoint y: 111, distance: 86.3
click at [367, 111] on p "BT Panorama – Administration Fees for 1216.9 claimed under other deductions (D1…" at bounding box center [348, 113] width 341 height 15
copy p "claimed under other deductions (D15)"
click at [293, 125] on p "BT Panorama – Ongoing Advice Fees for 1427.18" at bounding box center [348, 123] width 341 height 7
click at [385, 124] on p "BT Panorama – Ongoing Advice Fees for 1427.18 claimed under other deductions (D…" at bounding box center [348, 123] width 341 height 7
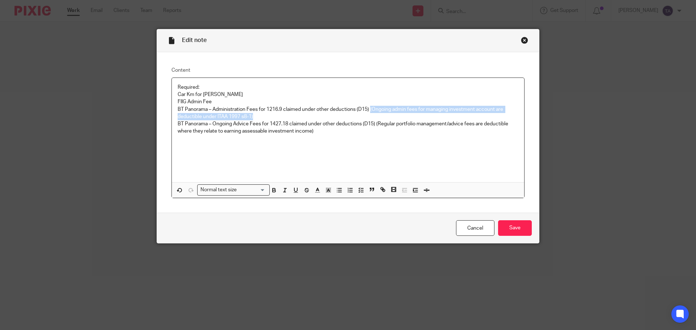
drag, startPoint x: 369, startPoint y: 109, endPoint x: 252, endPoint y: 115, distance: 117.6
click at [252, 115] on p "BT Panorama – Administration Fees for 1216.9 claimed under other deductions (D1…" at bounding box center [348, 113] width 341 height 15
click at [285, 191] on line "button" at bounding box center [285, 191] width 1 height 4
click at [274, 191] on icon "button" at bounding box center [274, 190] width 7 height 7
click at [329, 163] on div "Required: Car Km for Julie FIIG Admin Fee BT Panorama – Administration Fees for…" at bounding box center [348, 130] width 352 height 104
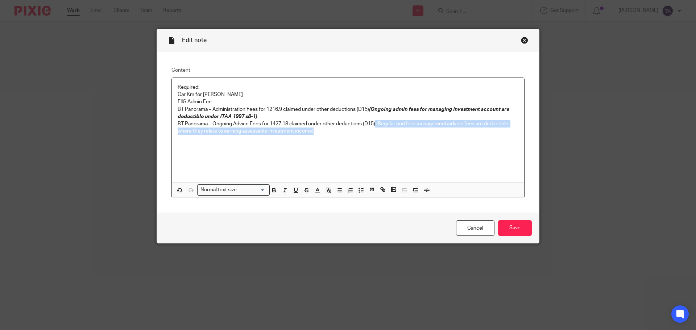
drag, startPoint x: 374, startPoint y: 123, endPoint x: 367, endPoint y: 135, distance: 13.4
click at [367, 135] on p "BT Panorama – Ongoing Advice Fees for 1427.18 claimed under other deductions (D…" at bounding box center [348, 127] width 341 height 15
click at [274, 190] on icon "button" at bounding box center [274, 190] width 7 height 7
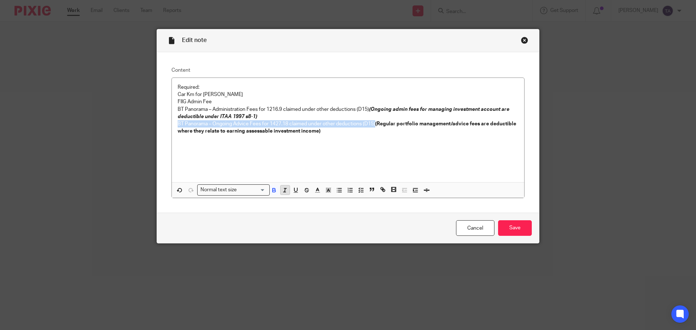
click at [282, 189] on icon "button" at bounding box center [285, 190] width 7 height 7
click at [327, 166] on div "Required: Car Km for Julie FIIG Admin Fee BT Panorama – Administration Fees for…" at bounding box center [348, 130] width 352 height 104
click at [464, 199] on input "Save" at bounding box center [515, 228] width 34 height 16
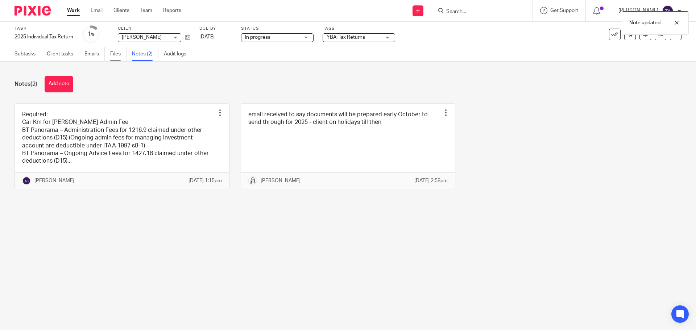
click at [112, 51] on link "Files" at bounding box center [118, 54] width 16 height 14
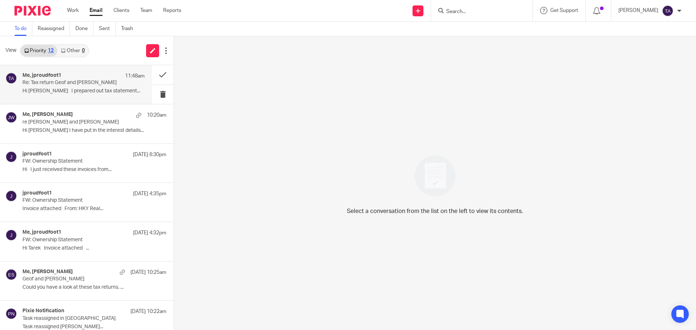
click at [82, 87] on div "Me, jproudfoot1 11:48am Re: Tax return Geof and [PERSON_NAME] Hi [PERSON_NAME] …" at bounding box center [83, 85] width 122 height 24
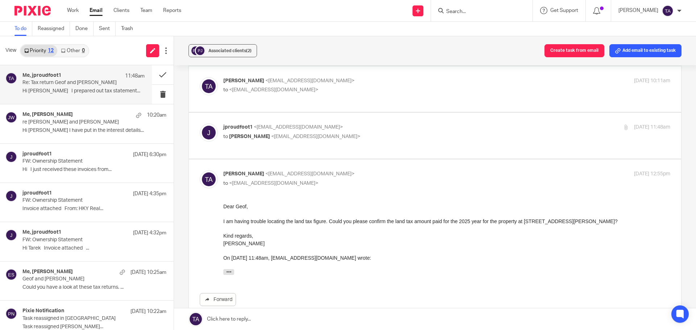
scroll to position [145, 0]
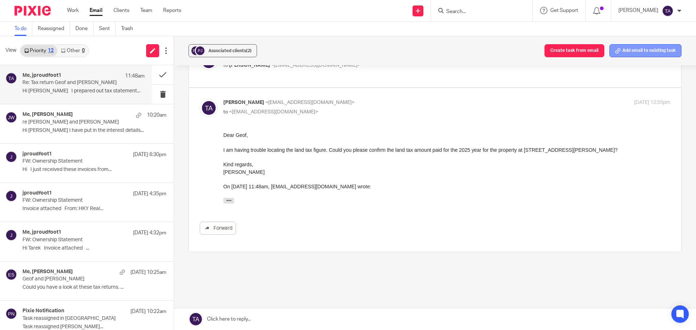
click at [629, 50] on button "Add email to existing task" at bounding box center [645, 50] width 72 height 13
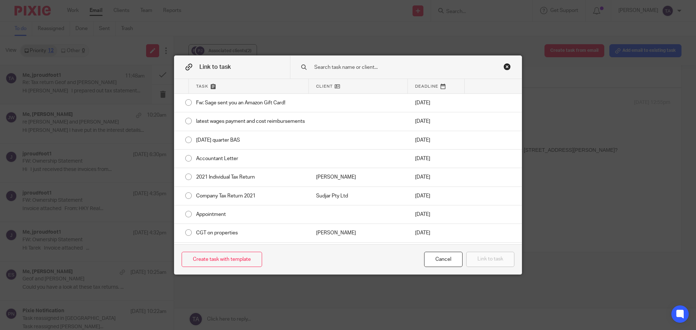
click at [339, 66] on input "text" at bounding box center [401, 67] width 174 height 8
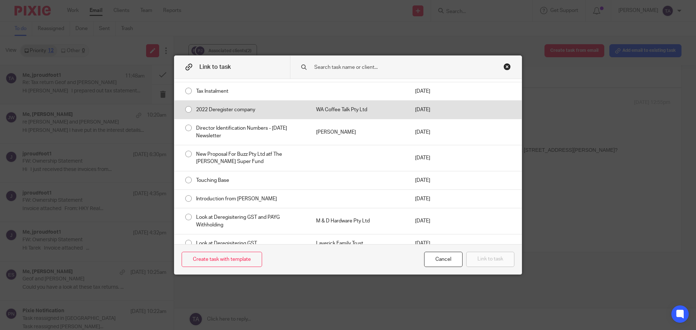
scroll to position [870, 0]
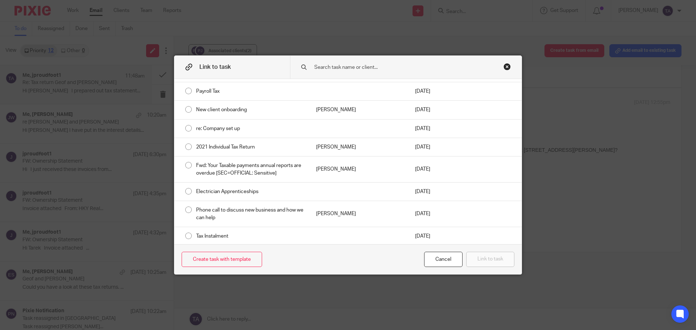
click at [185, 67] on icon at bounding box center [188, 66] width 7 height 7
click at [195, 67] on h2 "Link to task" at bounding box center [207, 67] width 67 height 22
click at [322, 66] on input "text" at bounding box center [401, 67] width 174 height 8
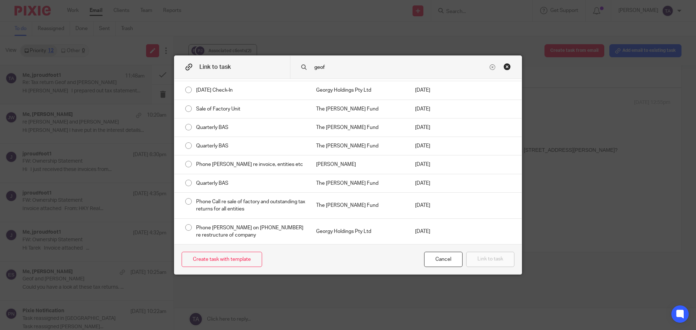
scroll to position [0, 0]
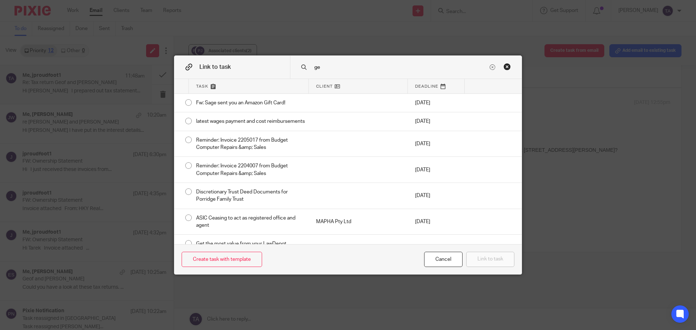
type input "g"
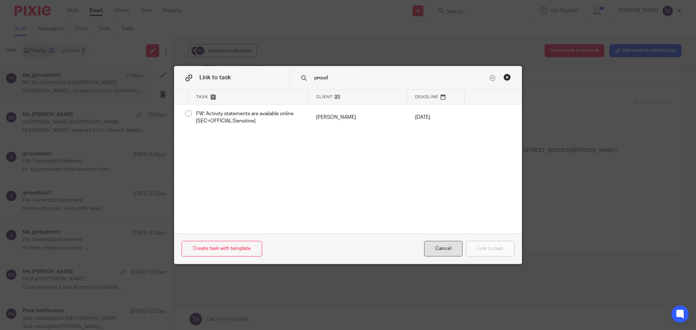
type input "proud"
click at [441, 246] on div "Cancel" at bounding box center [443, 249] width 38 height 16
